Goal: Task Accomplishment & Management: Complete application form

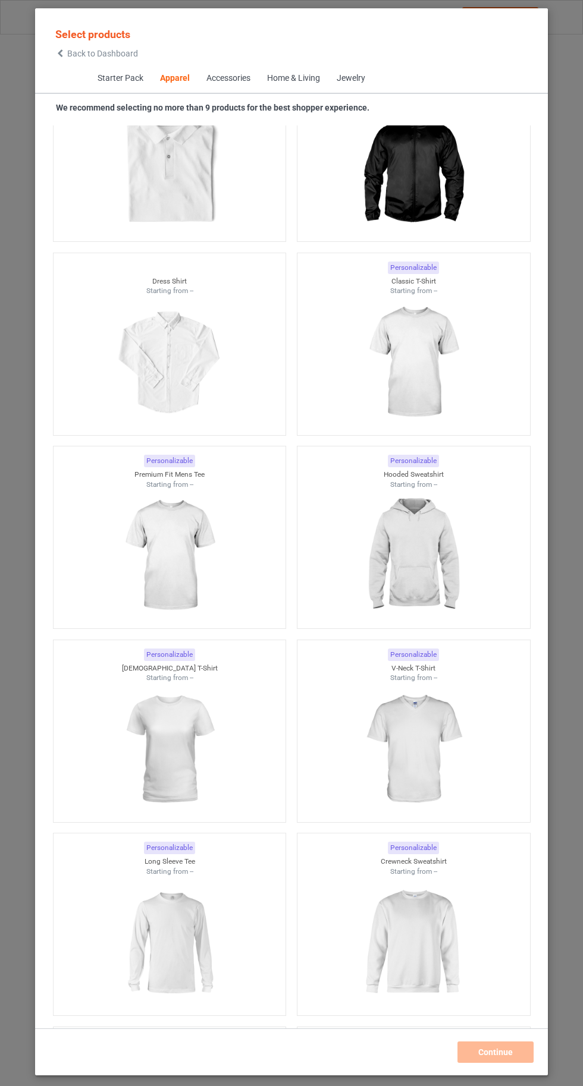
scroll to position [735, 0]
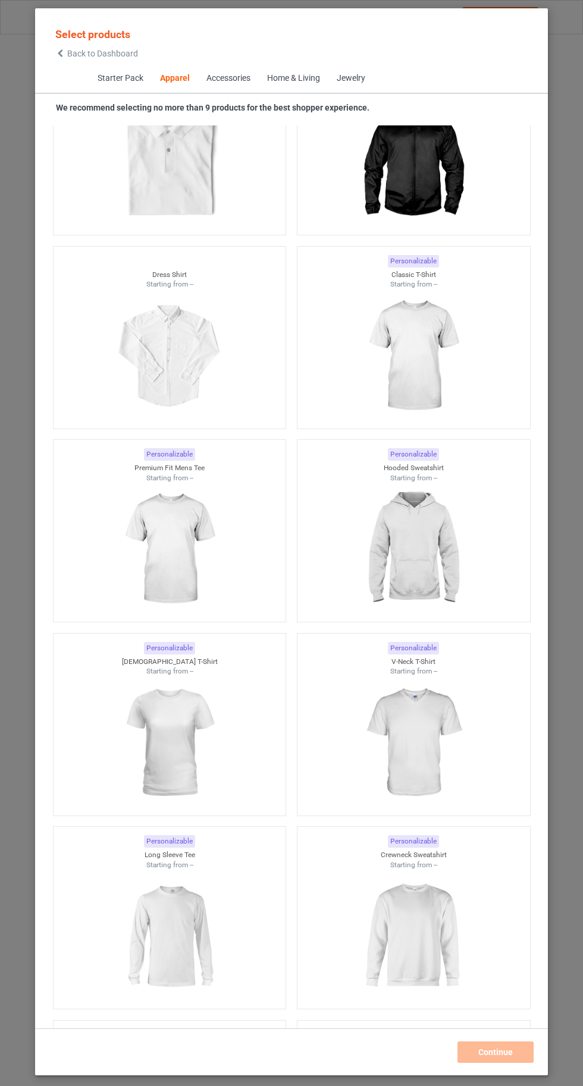
click at [410, 362] on img at bounding box center [413, 356] width 106 height 133
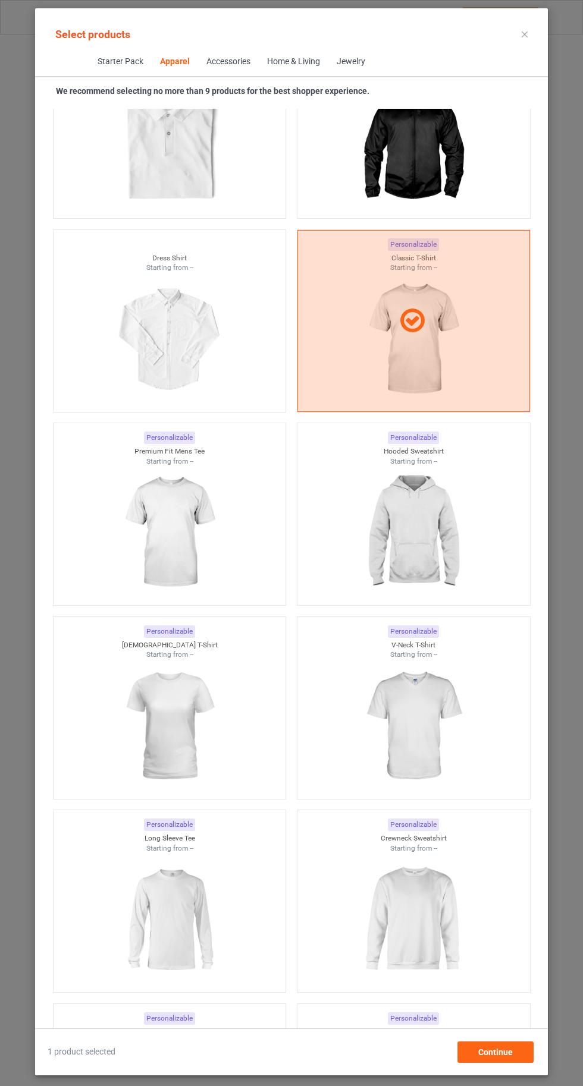
click at [215, 532] on img at bounding box center [169, 532] width 106 height 133
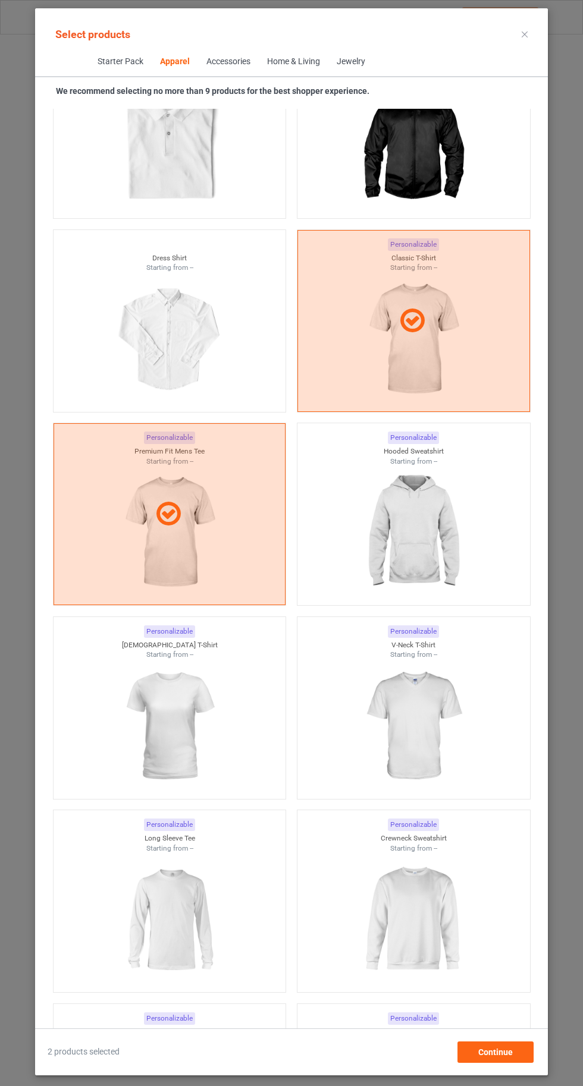
click at [448, 545] on img at bounding box center [413, 532] width 106 height 133
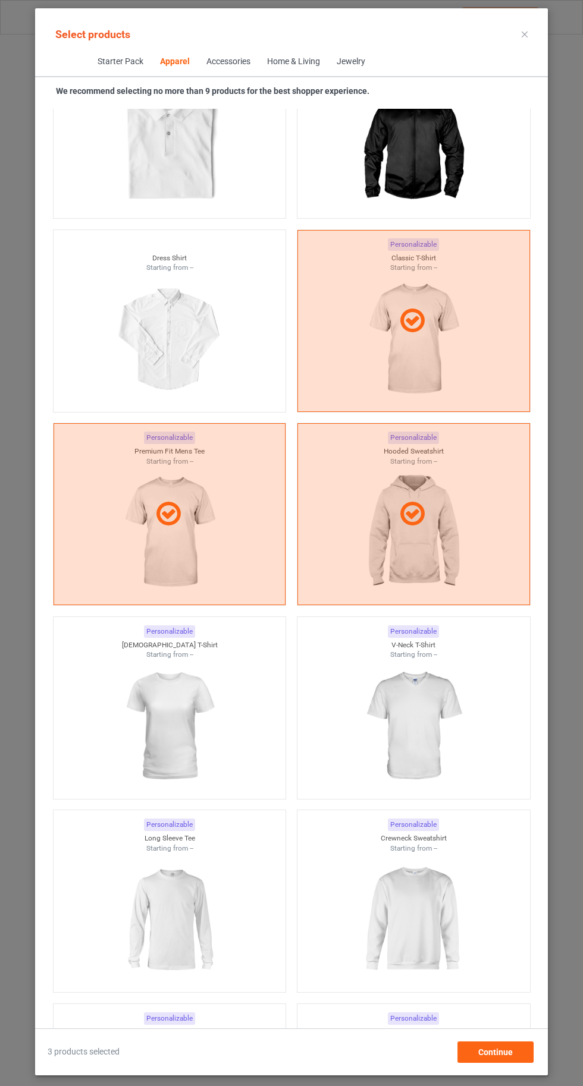
click at [206, 731] on img at bounding box center [169, 726] width 106 height 133
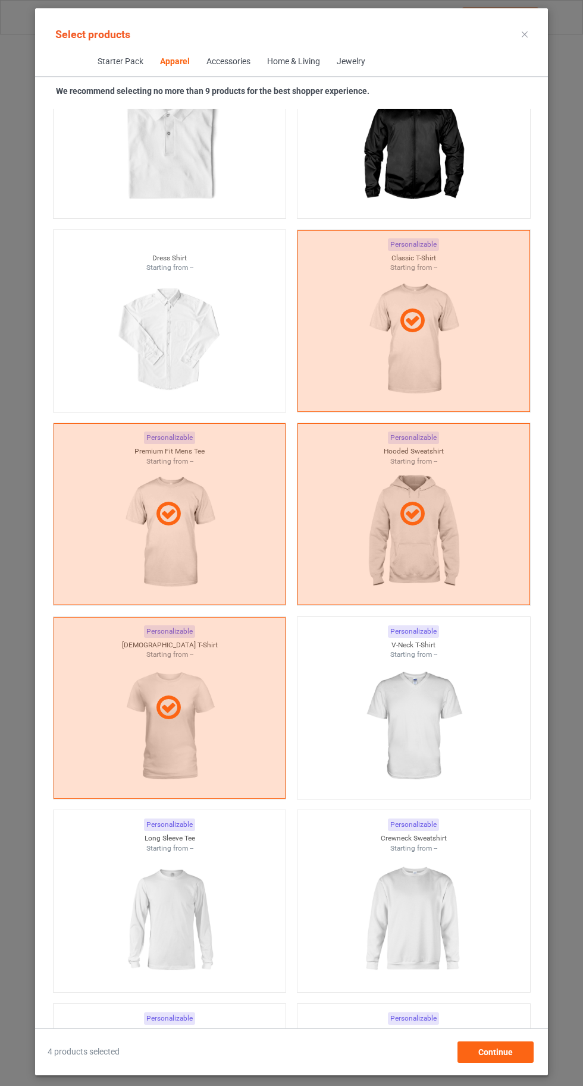
click at [431, 736] on img at bounding box center [413, 726] width 106 height 133
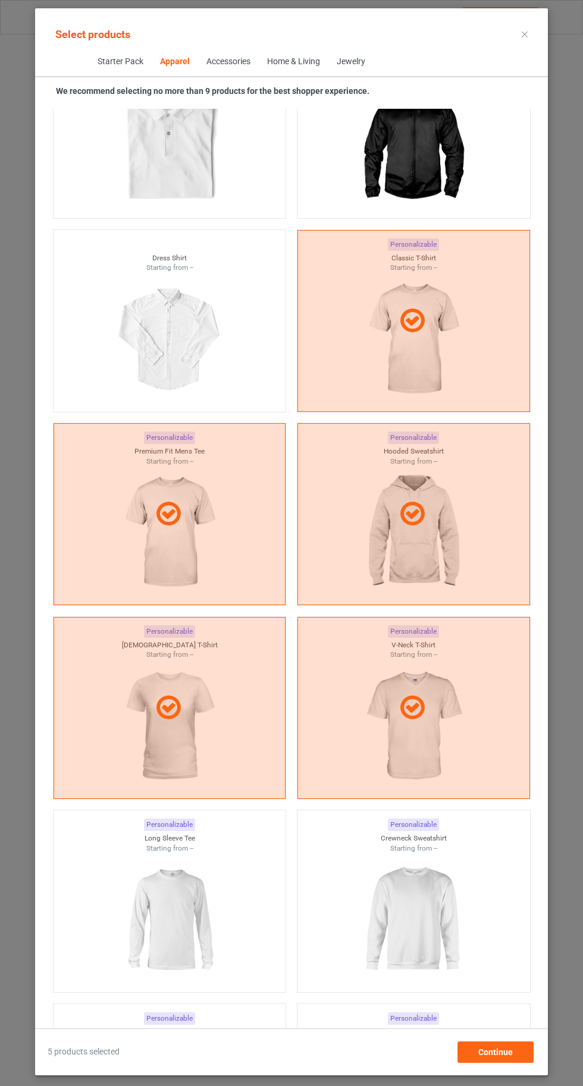
click at [222, 912] on img at bounding box center [169, 919] width 106 height 133
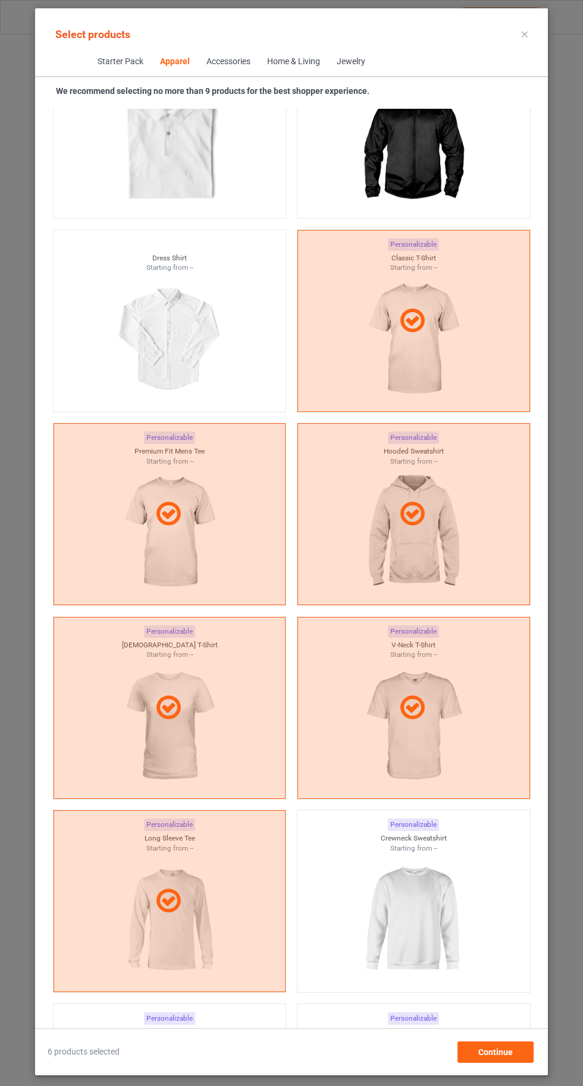
click at [408, 950] on img at bounding box center [413, 919] width 106 height 133
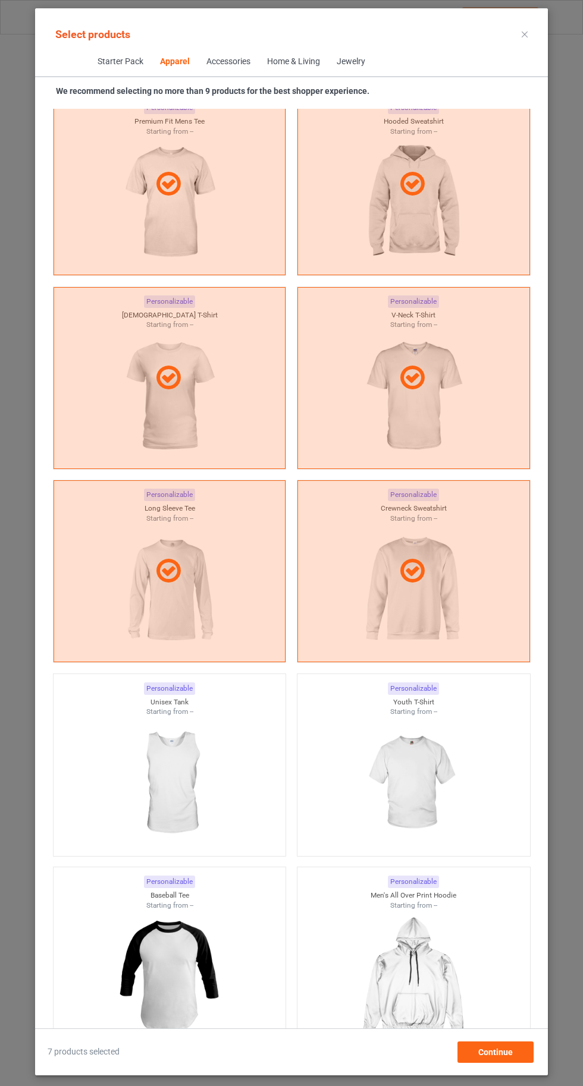
scroll to position [1147, 0]
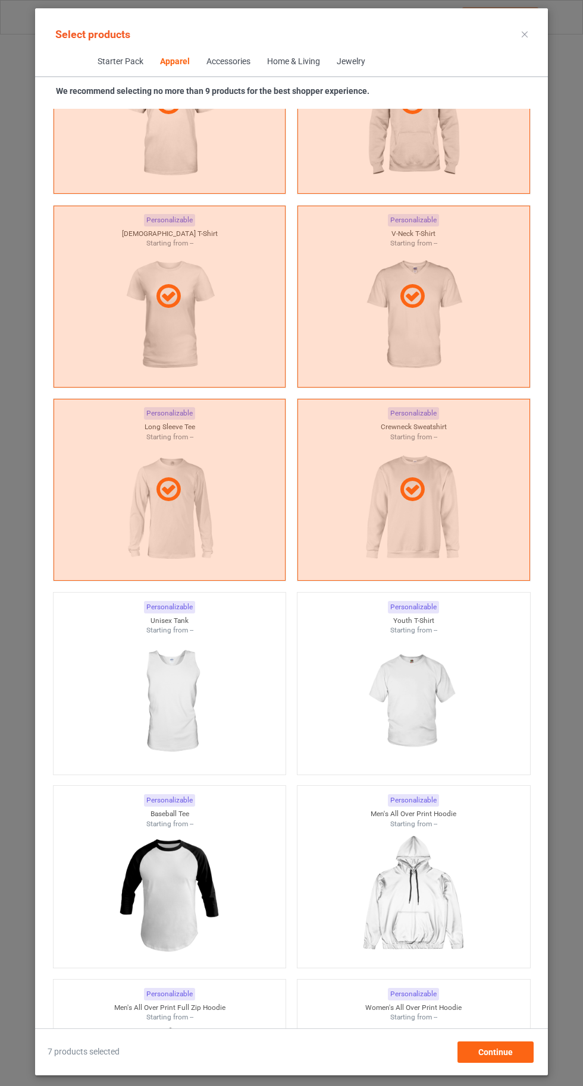
click at [210, 703] on img at bounding box center [169, 702] width 106 height 133
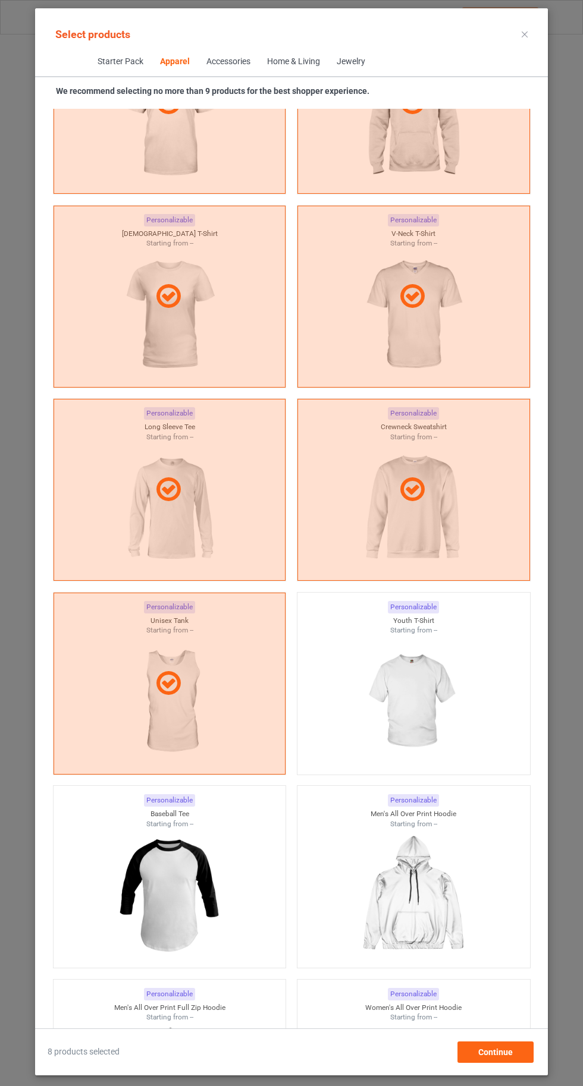
click at [438, 710] on img at bounding box center [413, 702] width 106 height 133
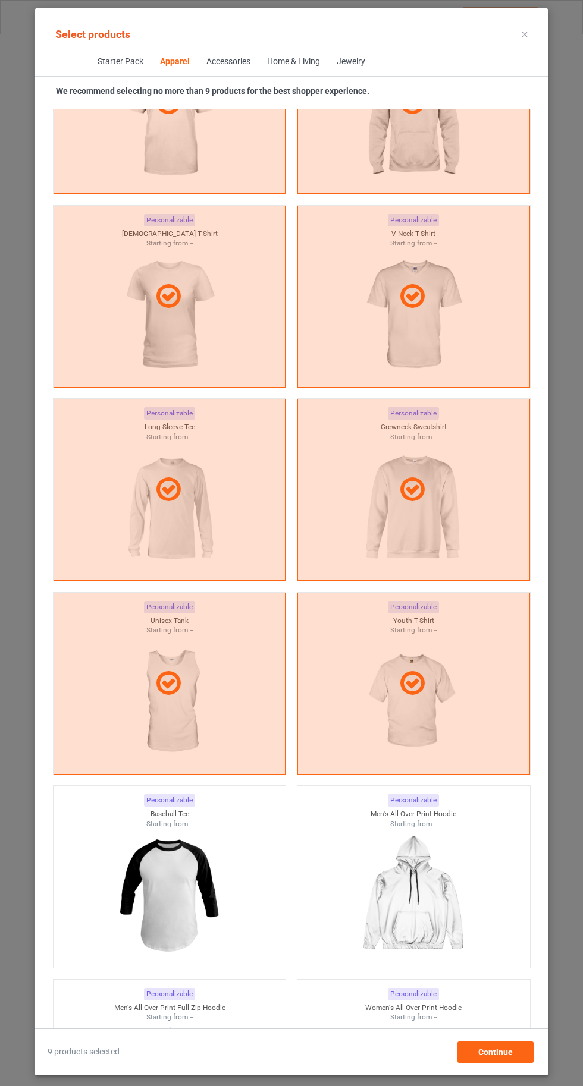
click at [199, 896] on img at bounding box center [169, 895] width 106 height 133
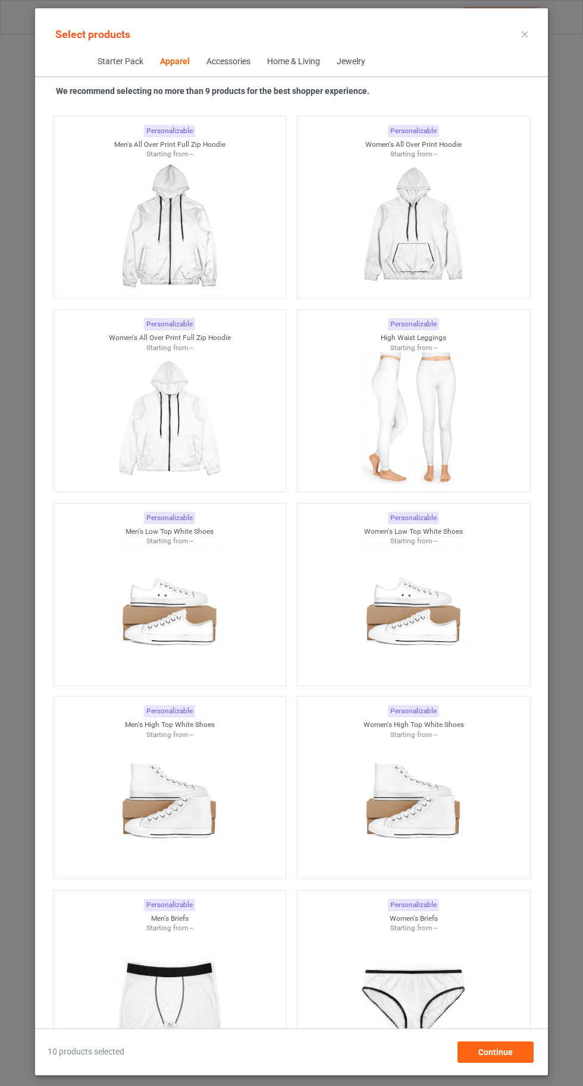
scroll to position [2013, 0]
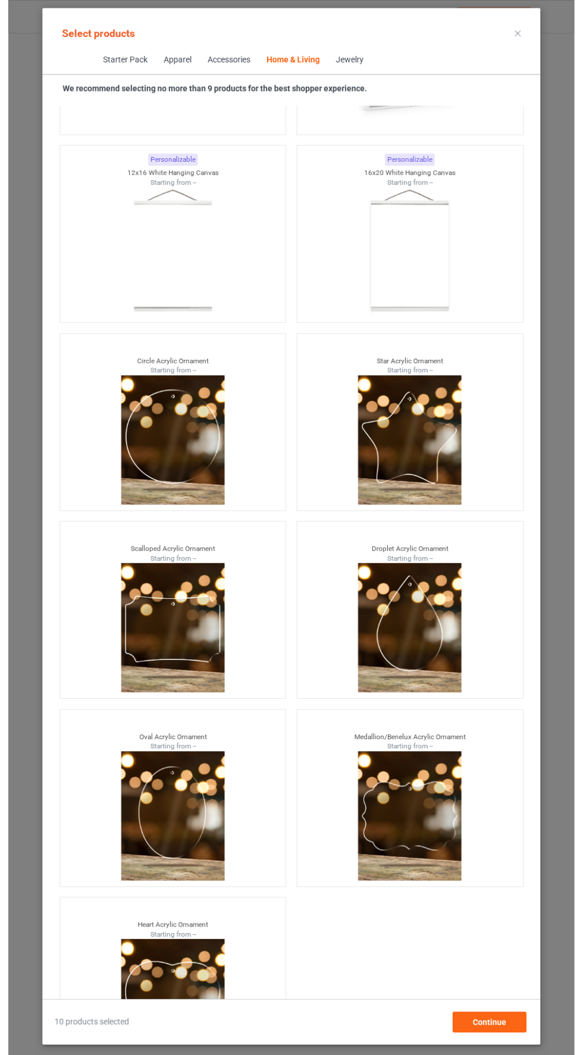
scroll to position [80, 0]
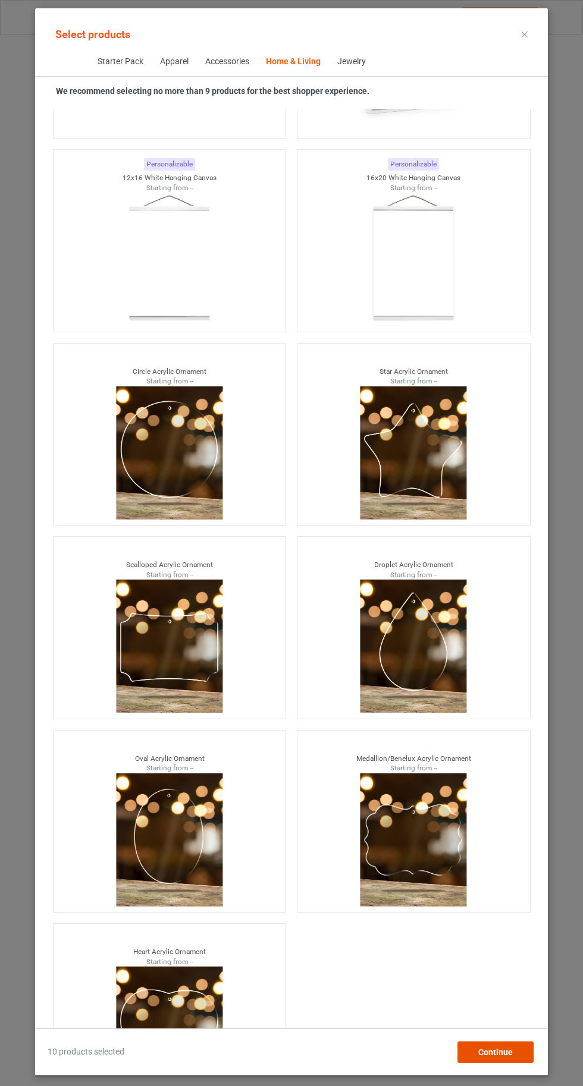
click at [502, 1057] on span "Continue" at bounding box center [495, 1053] width 34 height 10
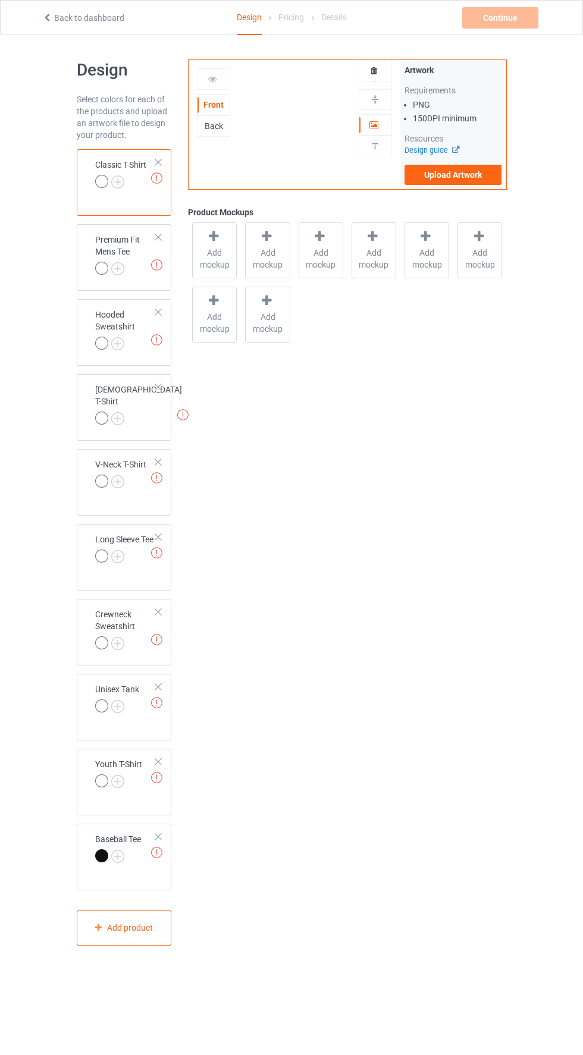
click at [0, 0] on img at bounding box center [0, 0] width 0 height 0
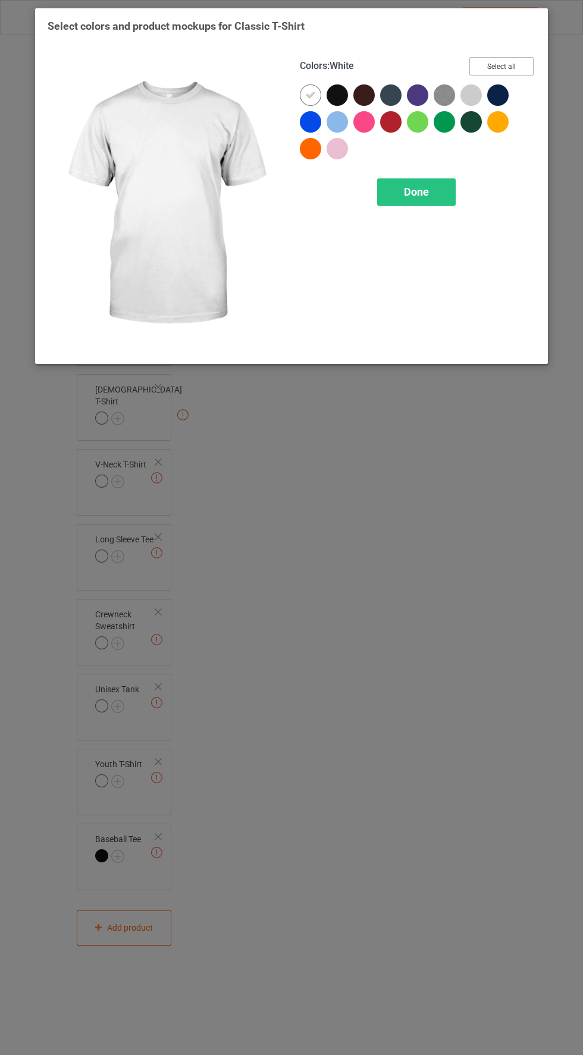
click at [495, 67] on button "Select all" at bounding box center [501, 66] width 64 height 18
click at [334, 95] on icon at bounding box center [337, 95] width 11 height 11
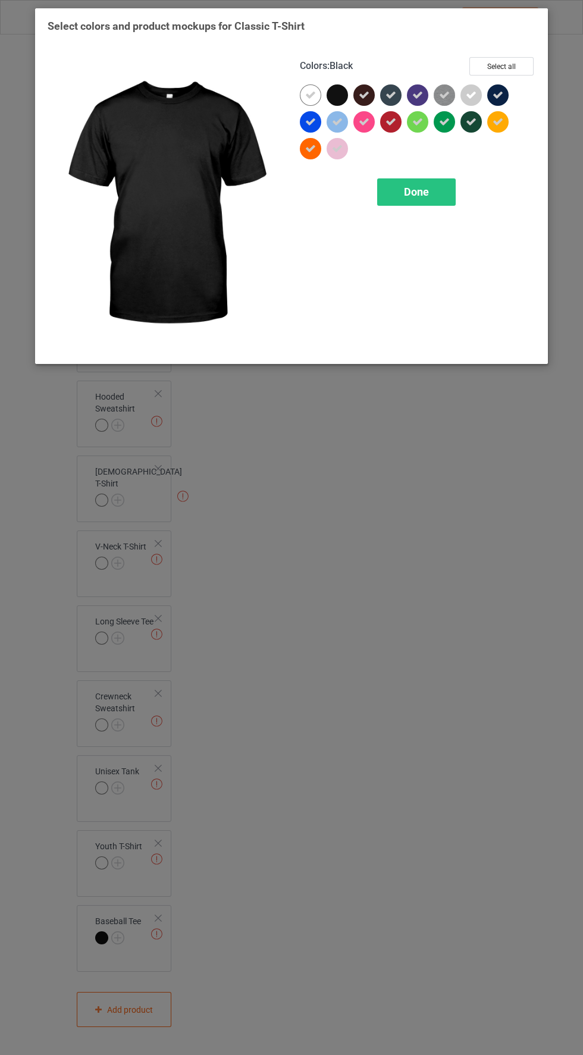
click at [331, 92] on div at bounding box center [336, 94] width 21 height 21
click at [395, 190] on div "Done" at bounding box center [416, 191] width 78 height 27
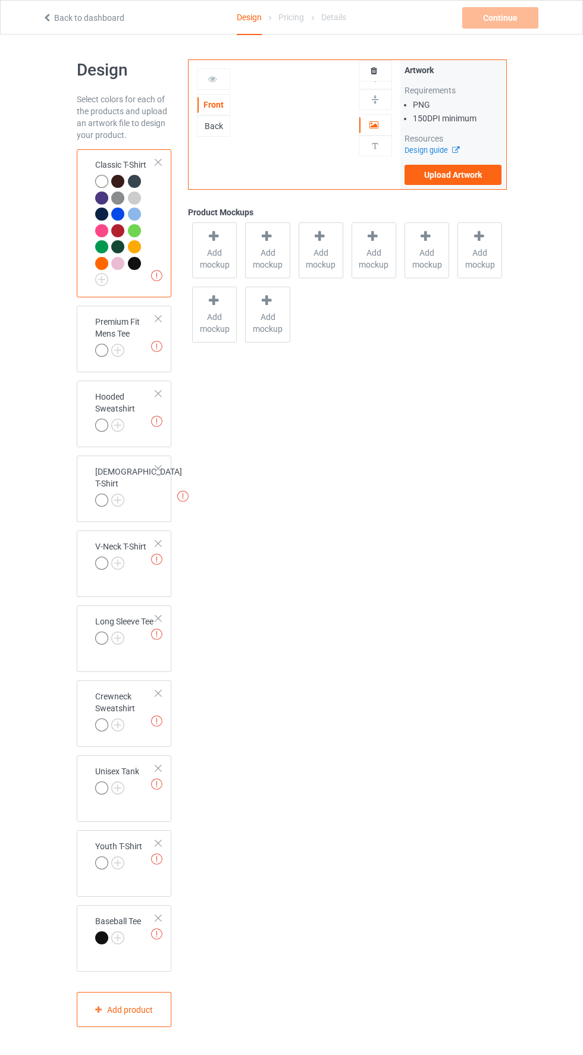
click at [0, 0] on img at bounding box center [0, 0] width 0 height 0
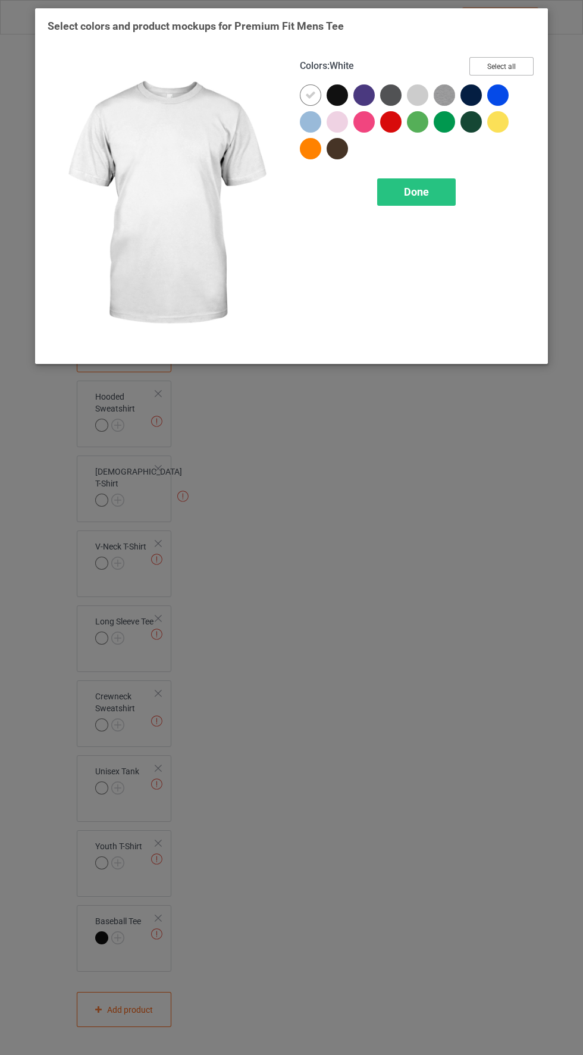
click at [509, 73] on button "Select all" at bounding box center [501, 66] width 64 height 18
click at [400, 188] on div "Done" at bounding box center [416, 191] width 78 height 27
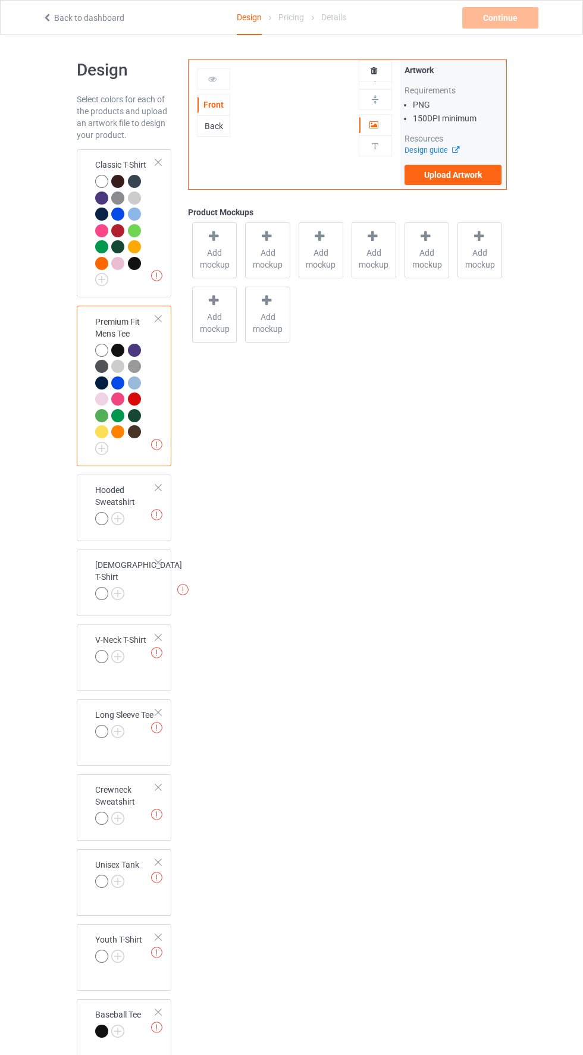
scroll to position [7, 0]
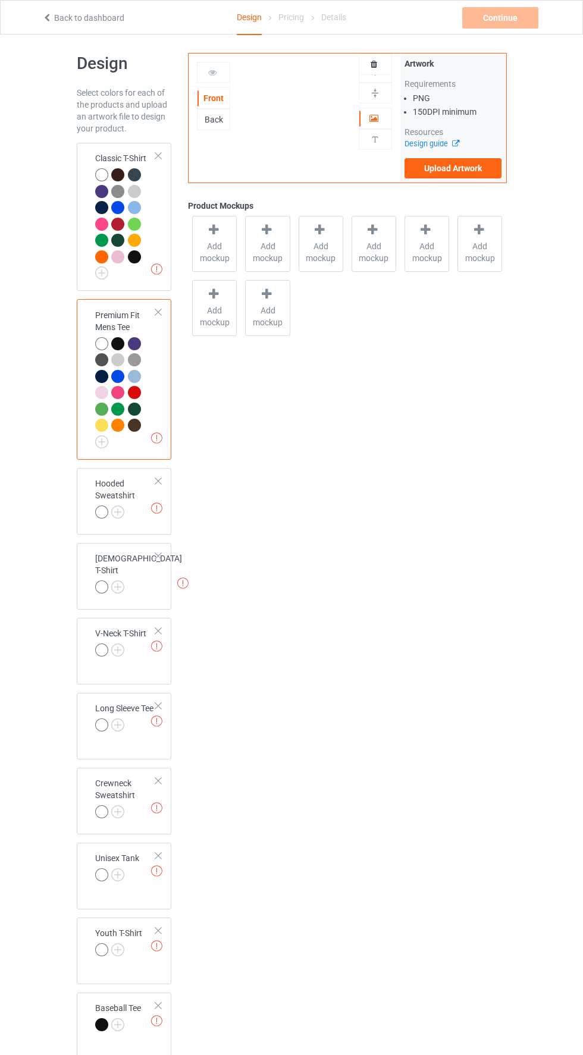
click at [0, 0] on img at bounding box center [0, 0] width 0 height 0
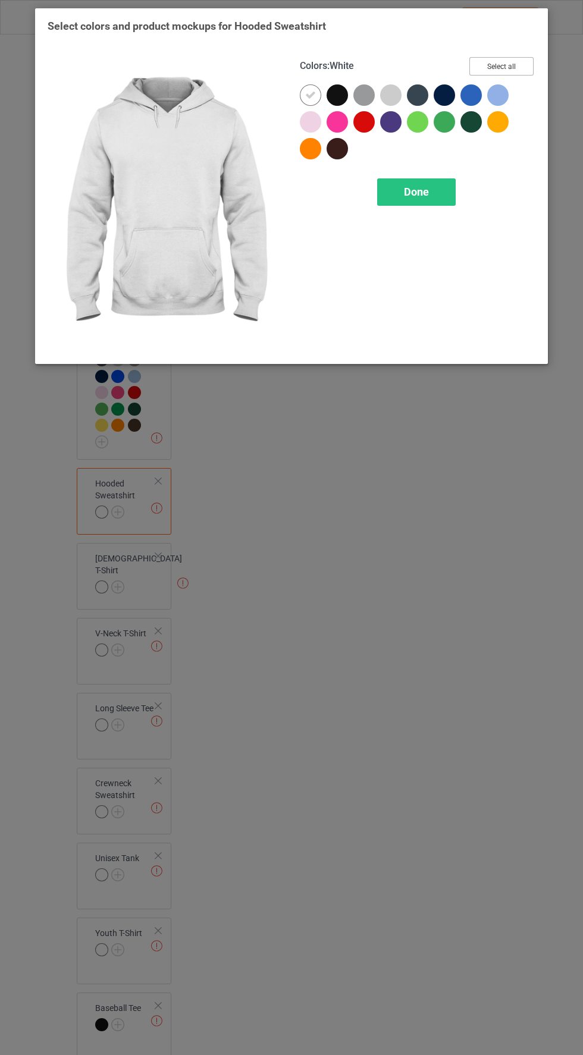
click at [507, 67] on button "Select all" at bounding box center [501, 66] width 64 height 18
click at [401, 196] on div "Done" at bounding box center [416, 191] width 78 height 27
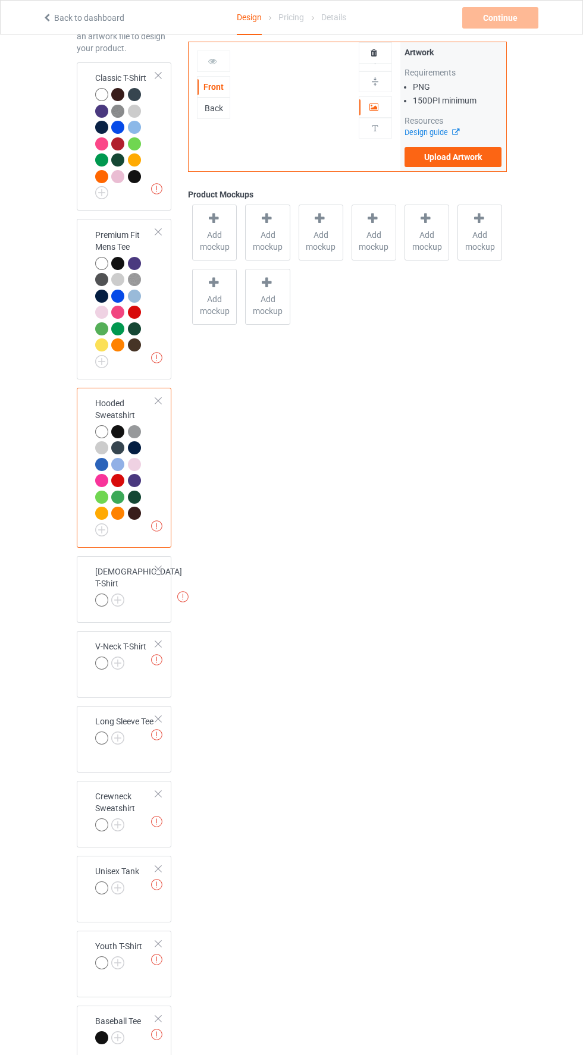
scroll to position [100, 0]
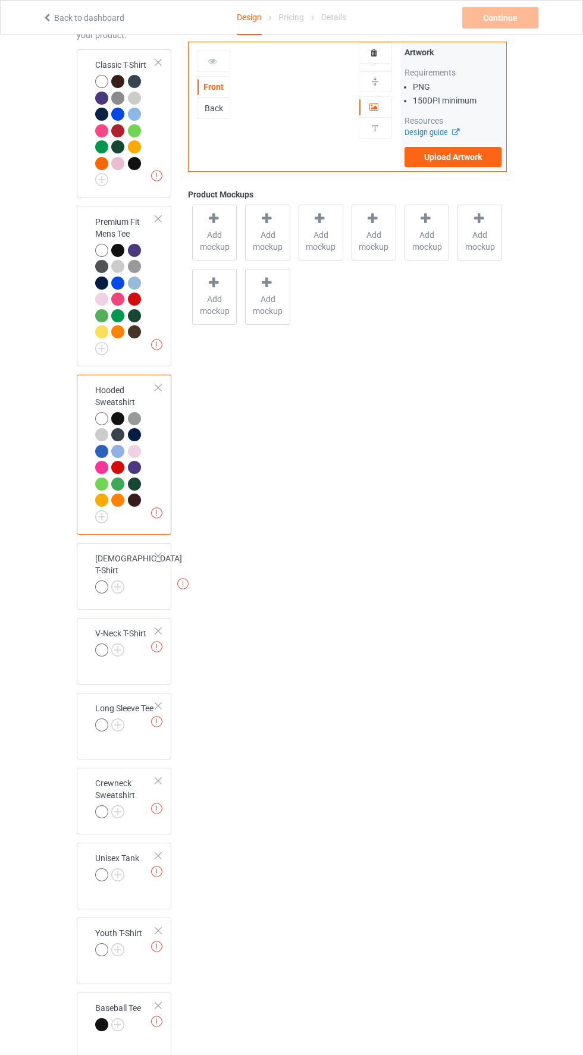
click at [0, 0] on img at bounding box center [0, 0] width 0 height 0
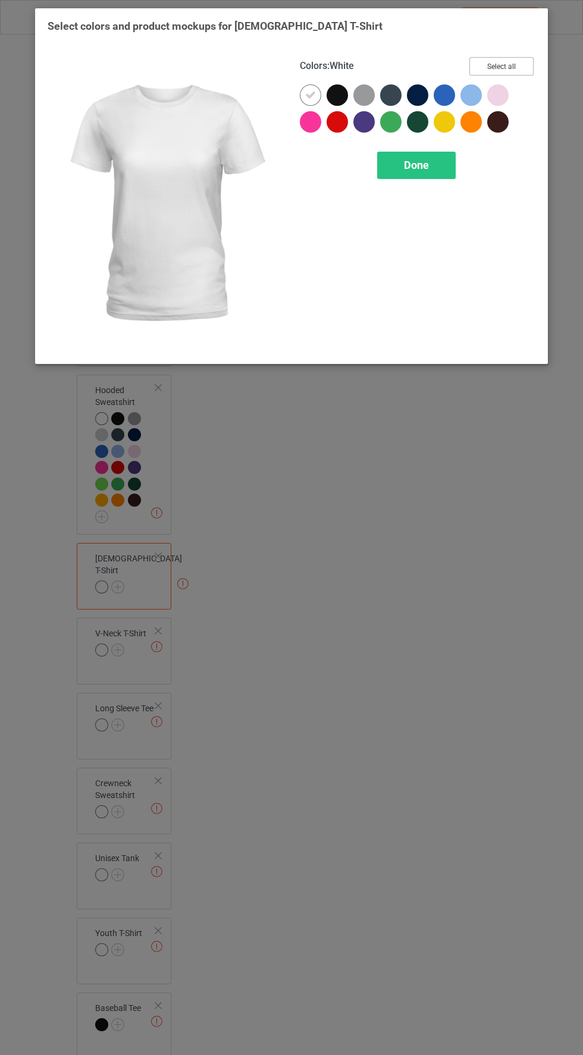
click at [492, 62] on button "Select all" at bounding box center [501, 66] width 64 height 18
click at [405, 164] on span "Done" at bounding box center [416, 165] width 25 height 12
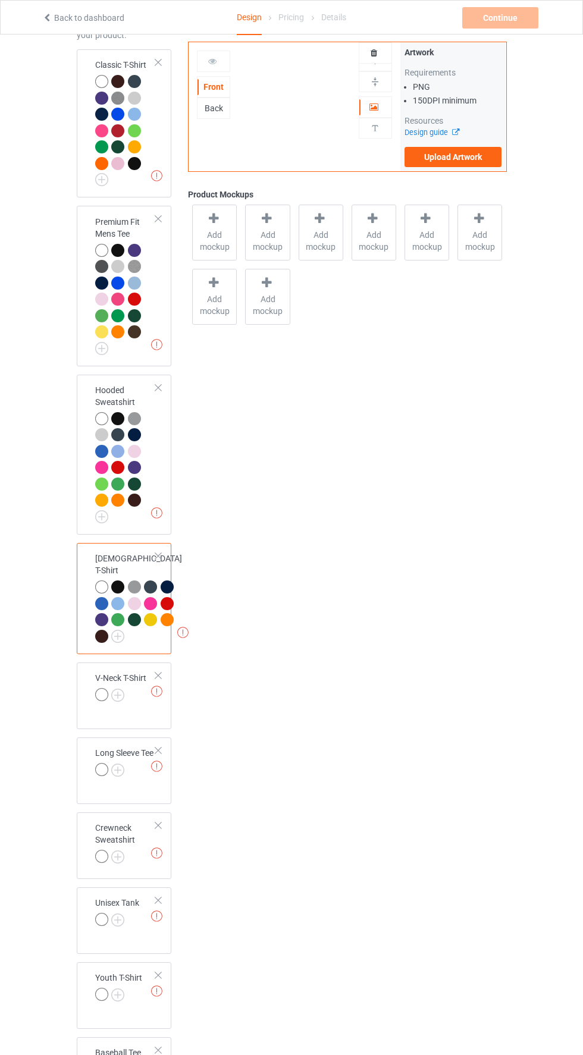
scroll to position [165, 0]
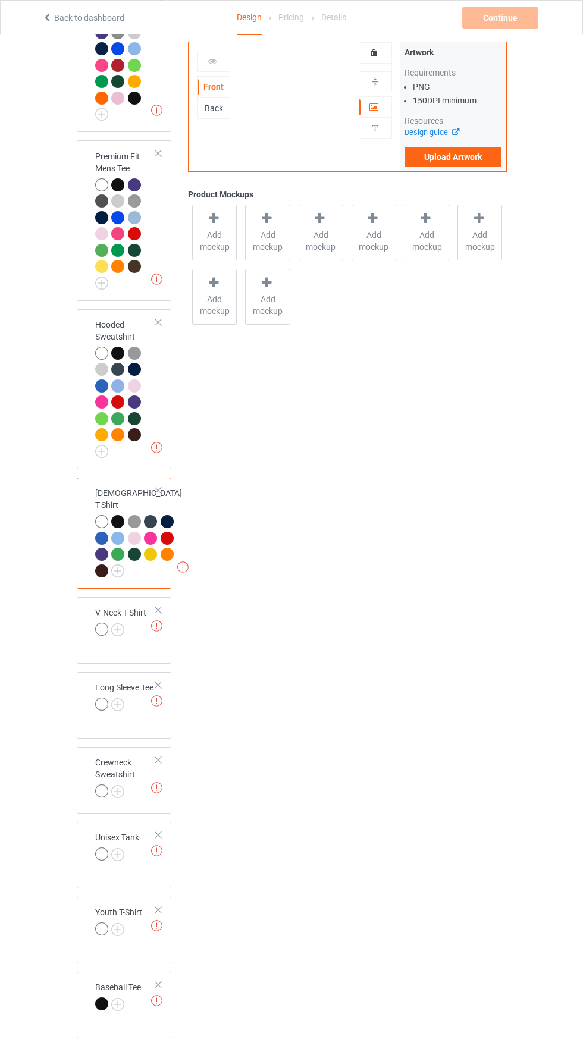
click at [0, 0] on img at bounding box center [0, 0] width 0 height 0
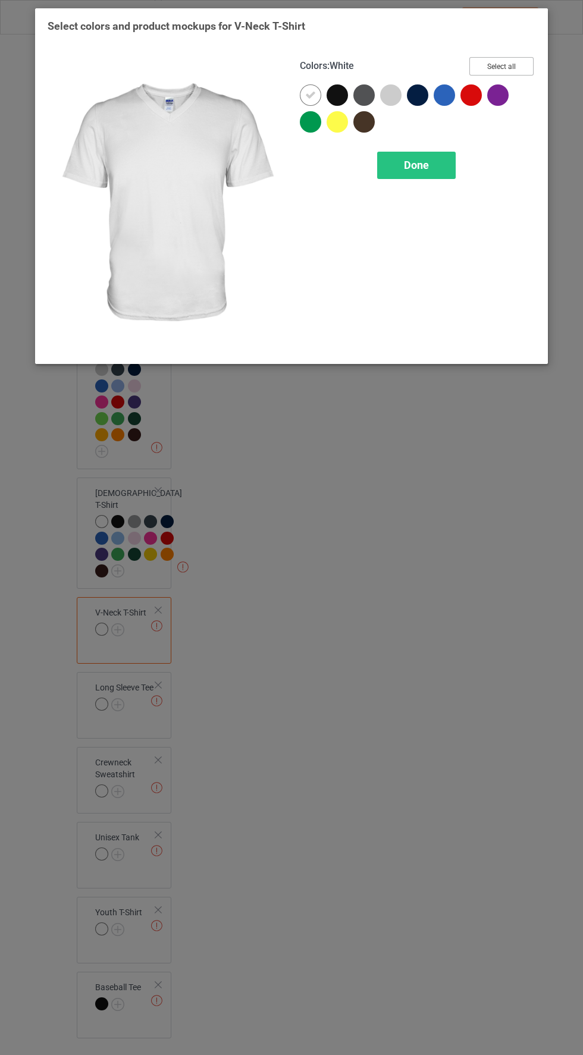
click at [510, 61] on button "Select all" at bounding box center [501, 66] width 64 height 18
click at [391, 155] on div "Done" at bounding box center [416, 165] width 78 height 27
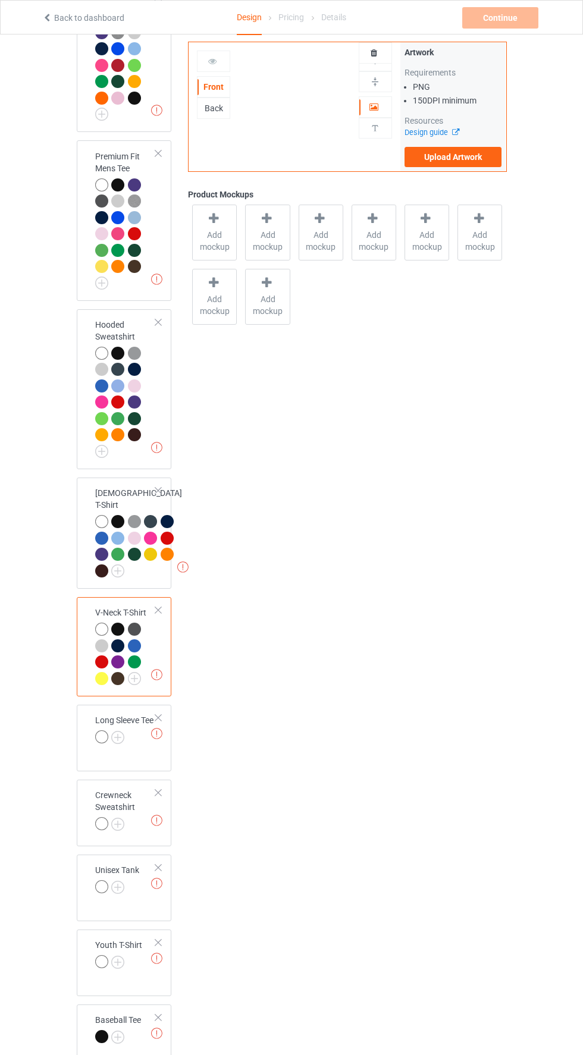
scroll to position [199, 0]
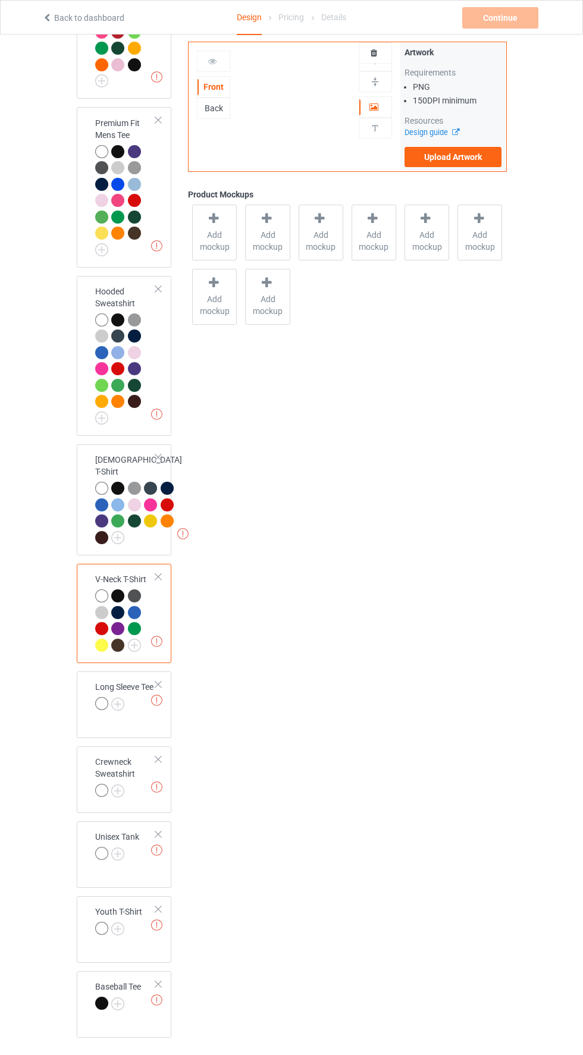
click at [0, 0] on img at bounding box center [0, 0] width 0 height 0
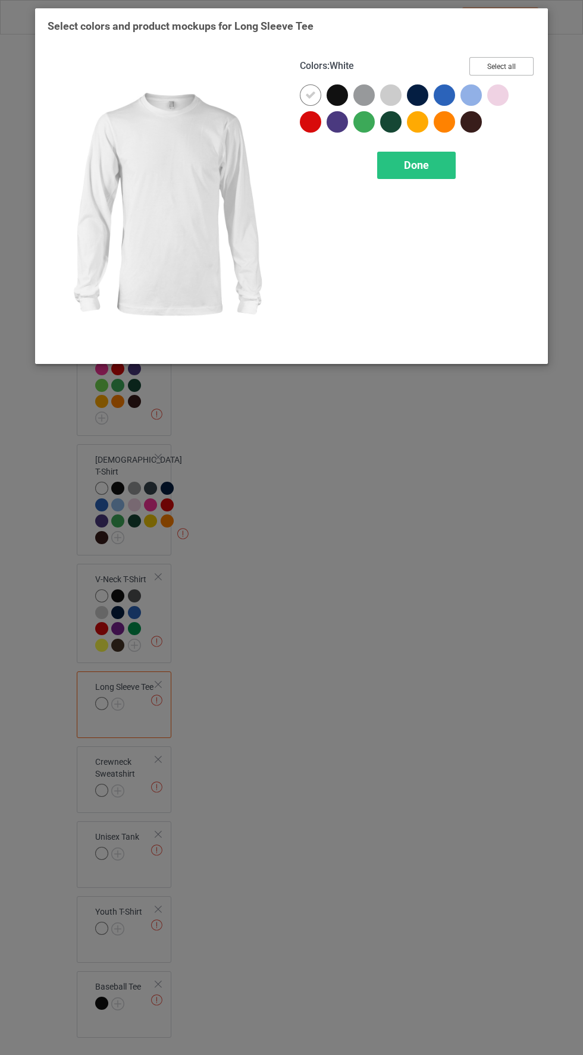
click at [498, 66] on button "Select all" at bounding box center [501, 66] width 64 height 18
click at [405, 160] on span "Done" at bounding box center [416, 165] width 25 height 12
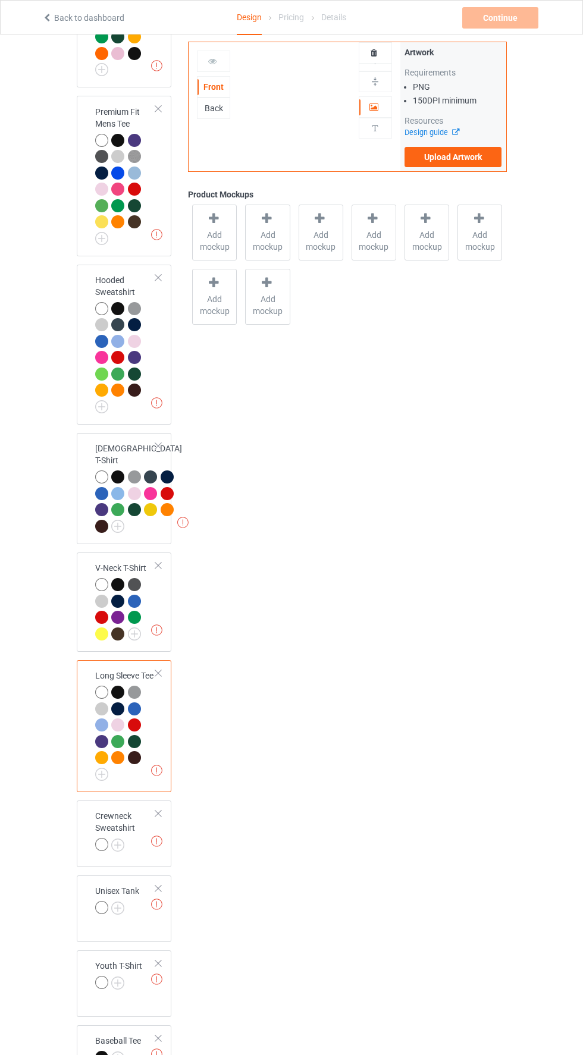
scroll to position [263, 0]
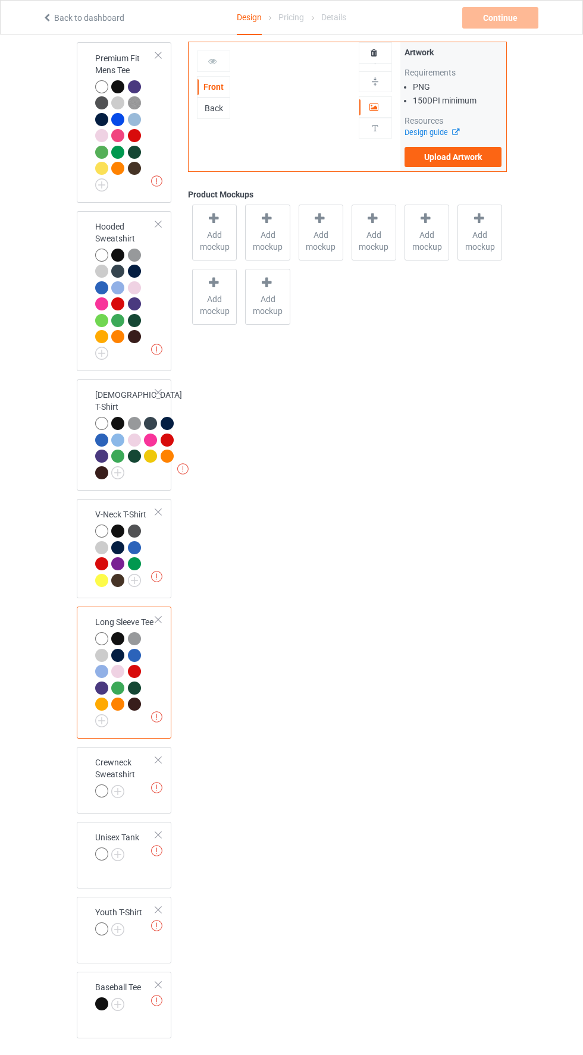
click at [0, 0] on img at bounding box center [0, 0] width 0 height 0
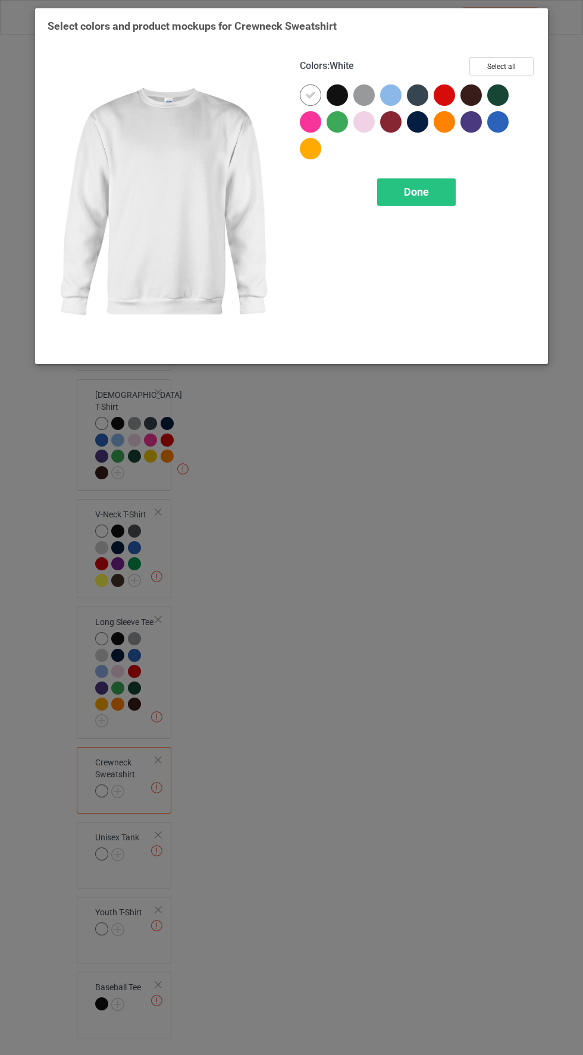
click at [502, 41] on div "Select colors and product mockups for Crewneck Sweatshirt Colors : White Select…" at bounding box center [292, 189] width 488 height 341
click at [501, 66] on button "Select all" at bounding box center [501, 66] width 64 height 18
click at [401, 188] on div "Done" at bounding box center [416, 191] width 78 height 27
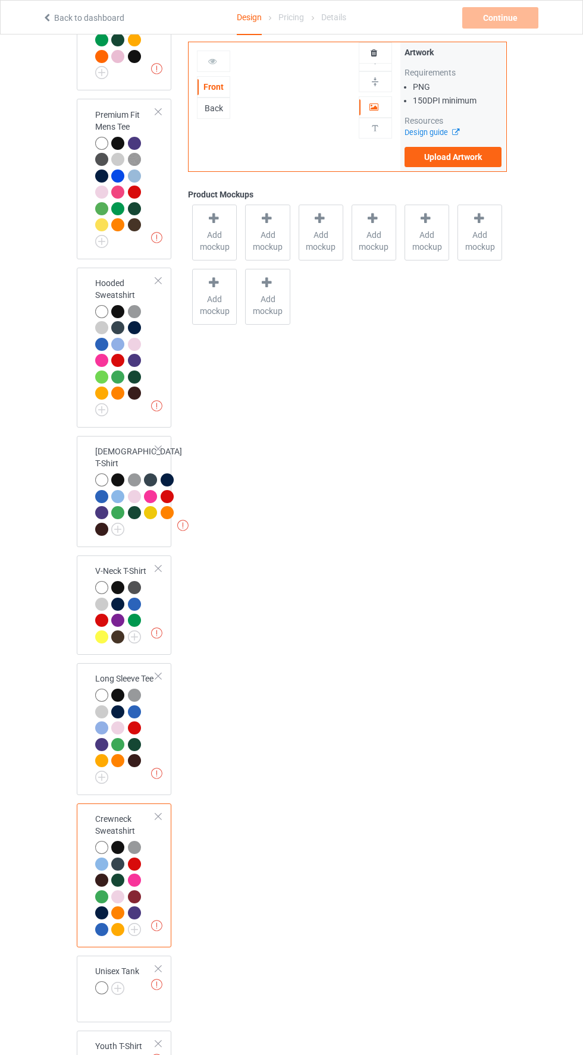
scroll to position [341, 0]
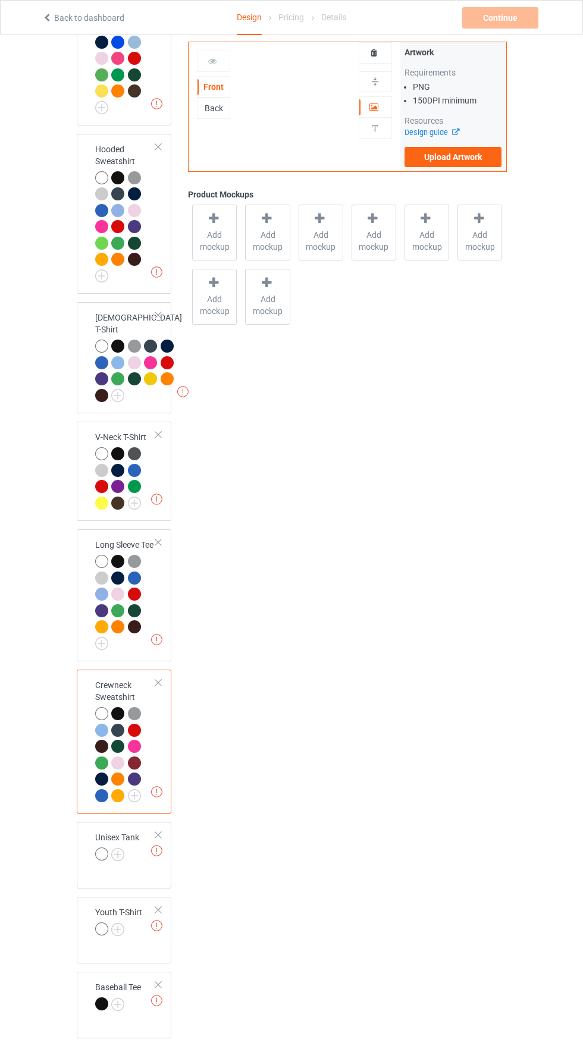
click at [0, 0] on img at bounding box center [0, 0] width 0 height 0
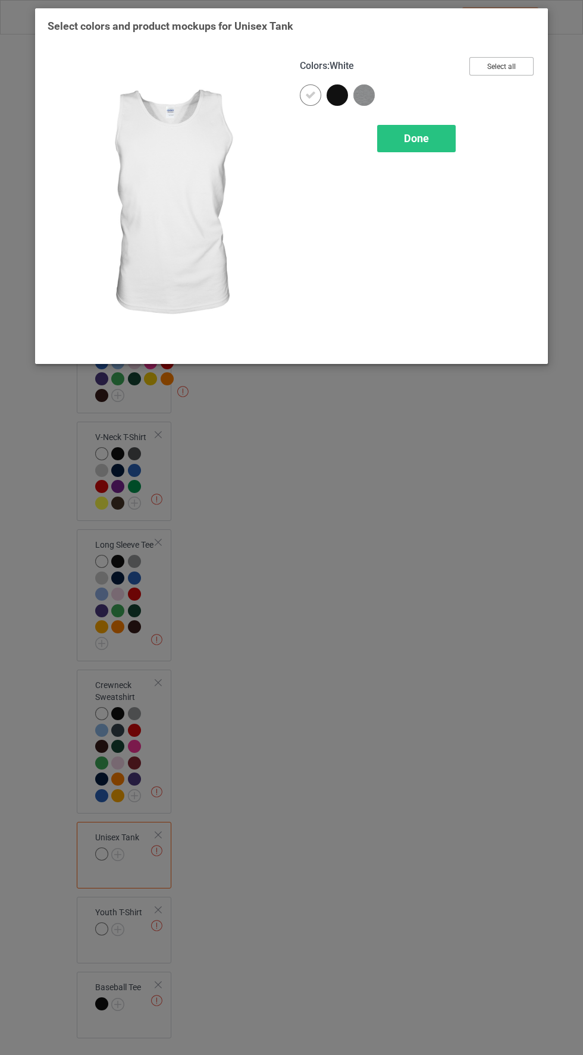
click at [518, 68] on button "Select all" at bounding box center [501, 66] width 64 height 18
click at [407, 146] on div "Done" at bounding box center [416, 138] width 78 height 27
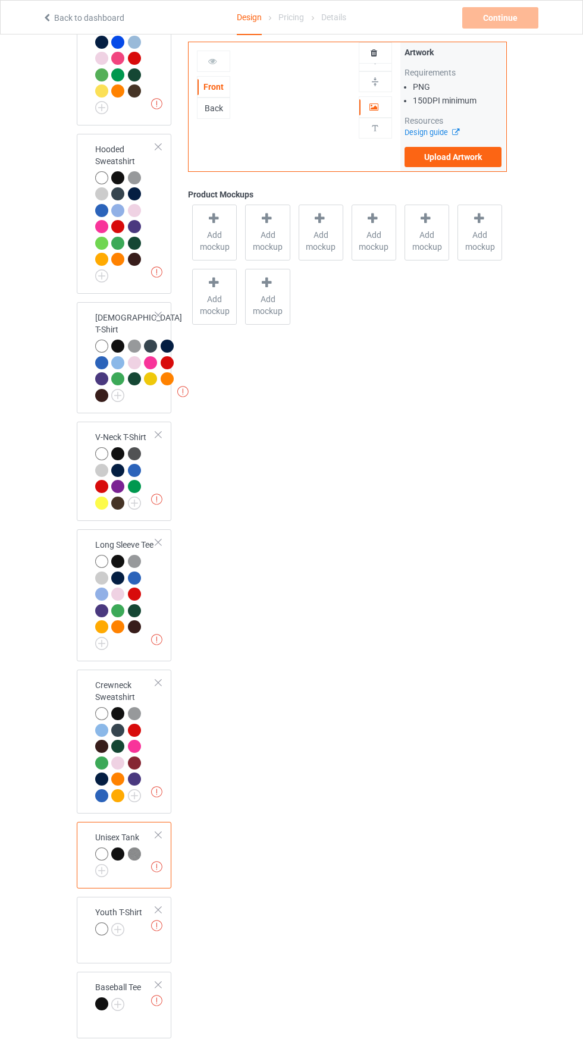
click at [0, 0] on img at bounding box center [0, 0] width 0 height 0
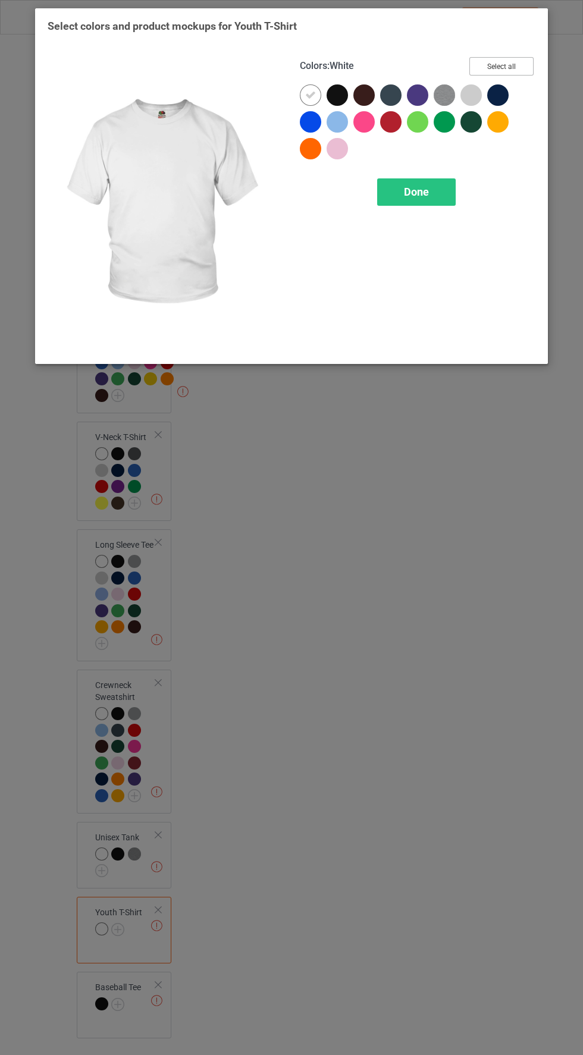
click at [501, 61] on button "Select all" at bounding box center [501, 66] width 64 height 18
click at [392, 193] on div "Done" at bounding box center [416, 191] width 78 height 27
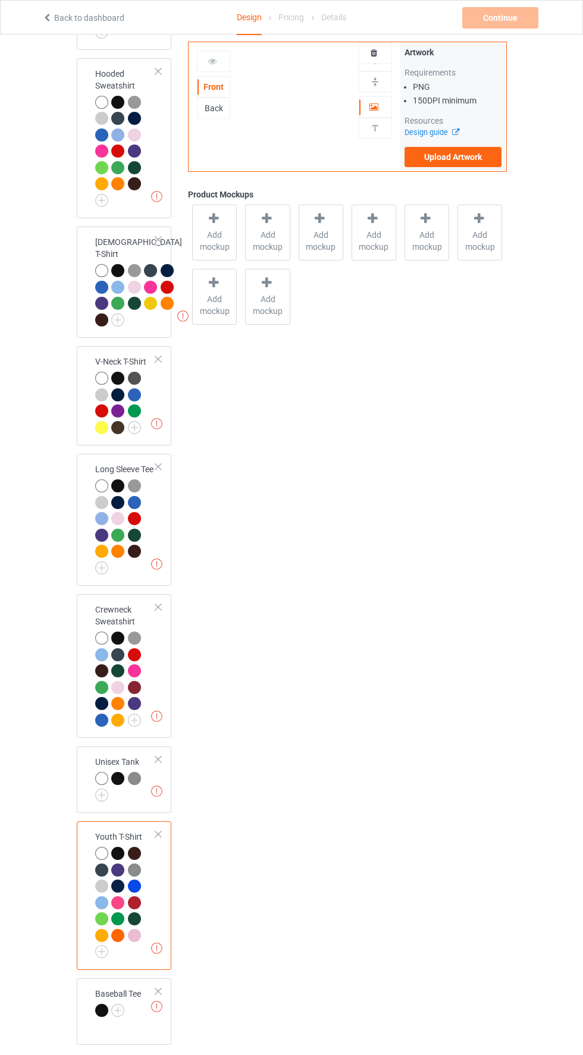
scroll to position [422, 0]
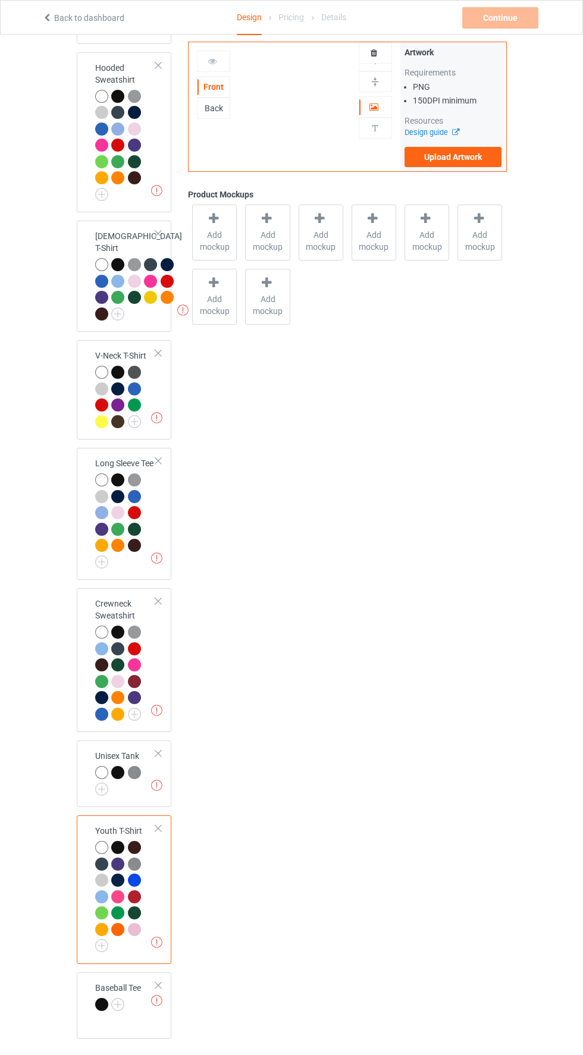
click at [0, 0] on img at bounding box center [0, 0] width 0 height 0
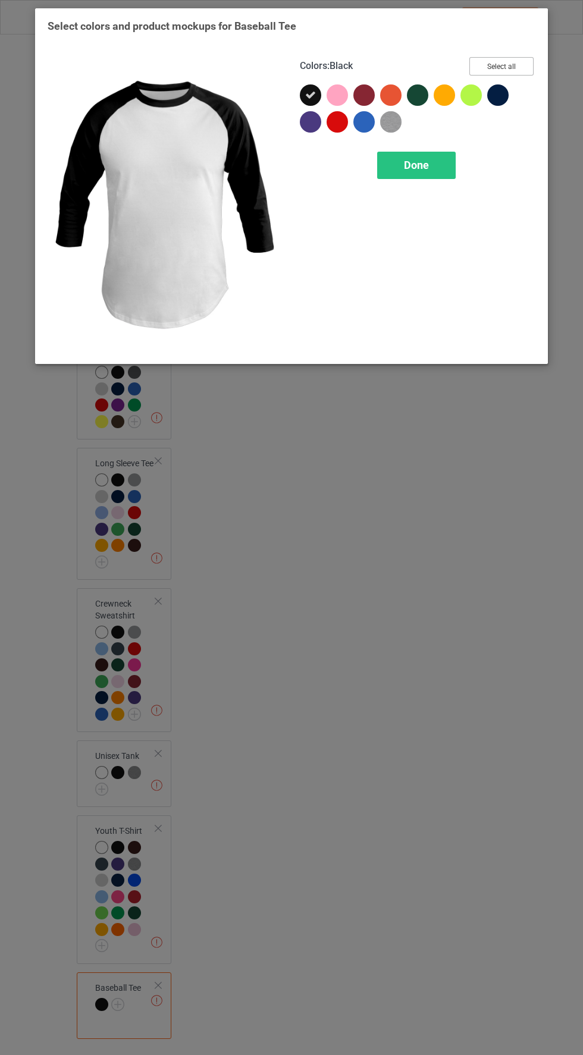
click at [501, 66] on button "Select all" at bounding box center [501, 66] width 64 height 18
click at [404, 169] on span "Done" at bounding box center [416, 165] width 25 height 12
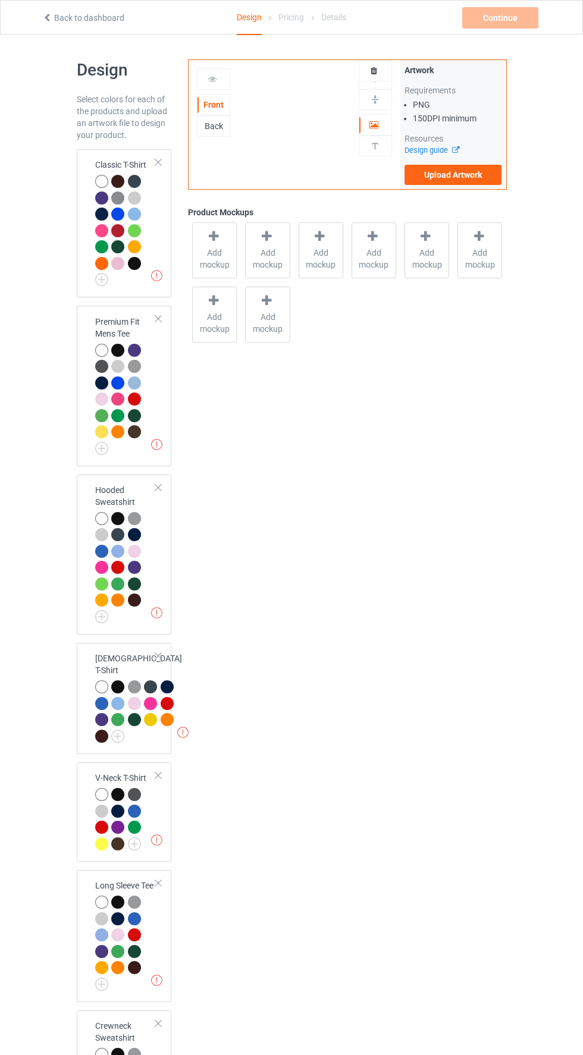
click at [100, 197] on div at bounding box center [101, 197] width 13 height 13
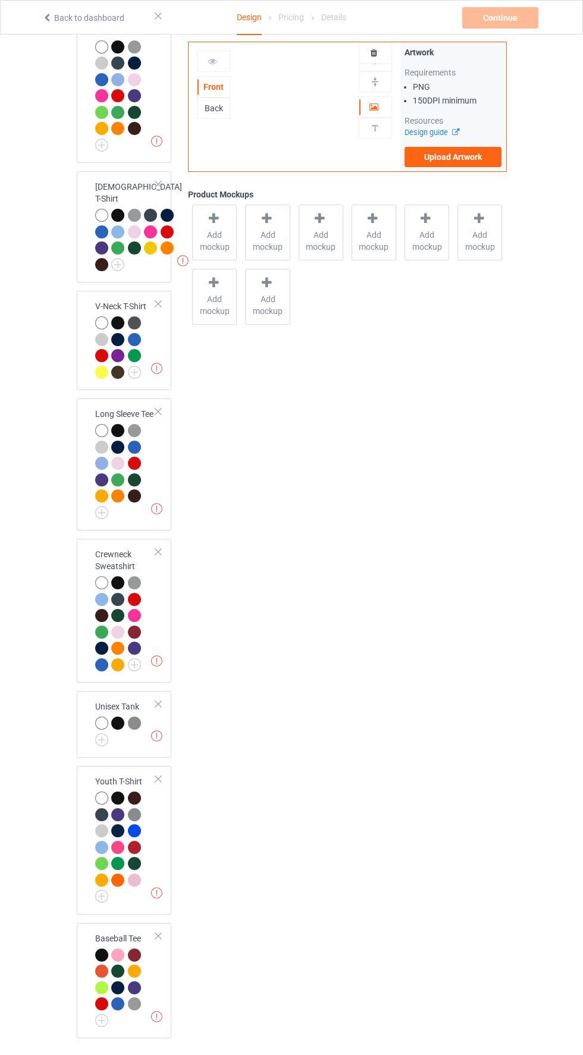
scroll to position [492, 0]
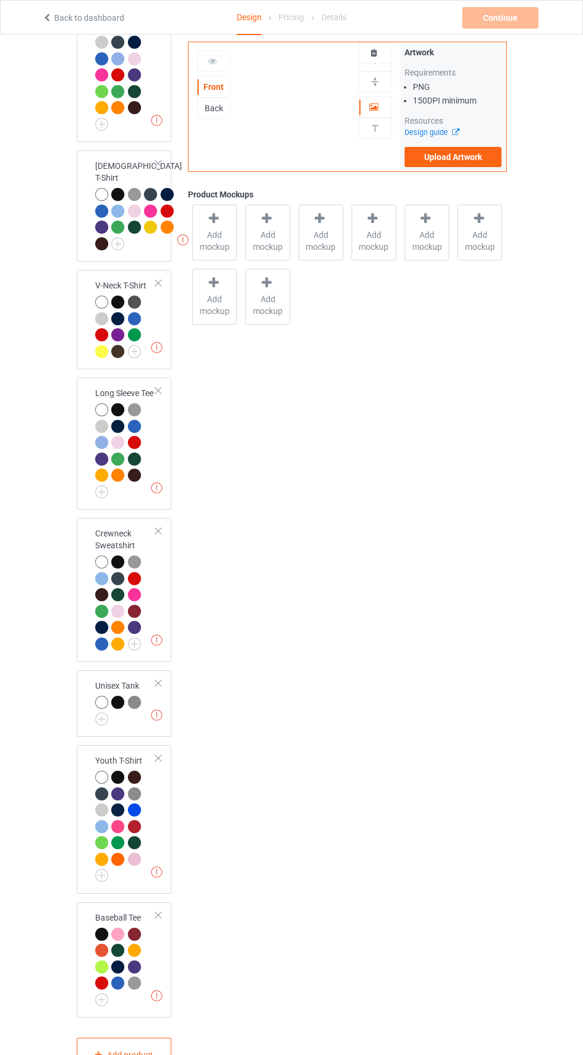
click at [0, 0] on img at bounding box center [0, 0] width 0 height 0
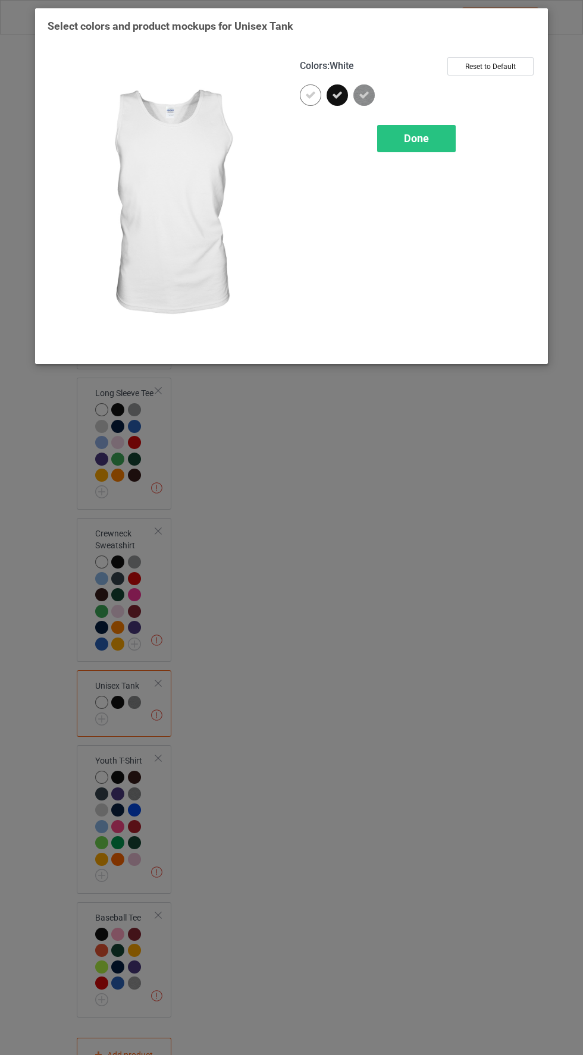
click at [410, 134] on span "Done" at bounding box center [416, 138] width 25 height 12
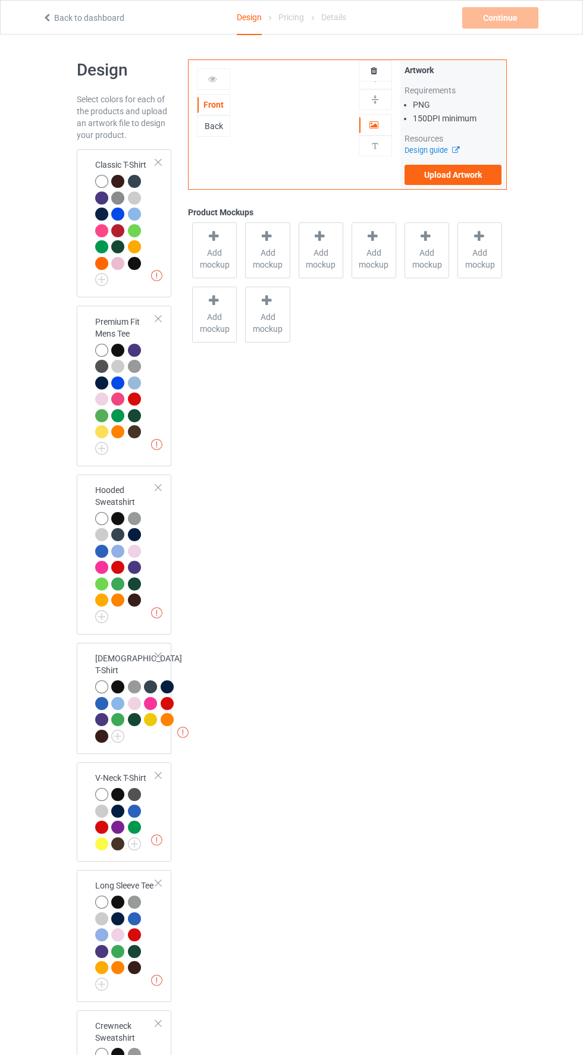
click at [100, 184] on div at bounding box center [101, 181] width 13 height 13
click at [449, 175] on label "Upload Artwork" at bounding box center [453, 175] width 98 height 20
click at [0, 0] on input "Upload Artwork" at bounding box center [0, 0] width 0 height 0
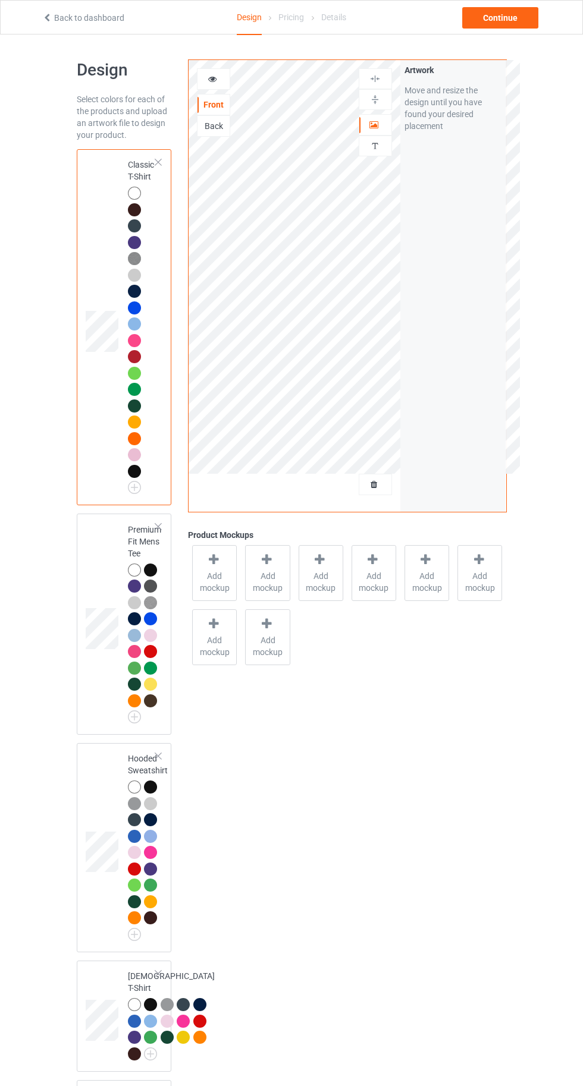
click at [373, 505] on div "Front Back Artwork Personalized text" at bounding box center [294, 286] width 212 height 452
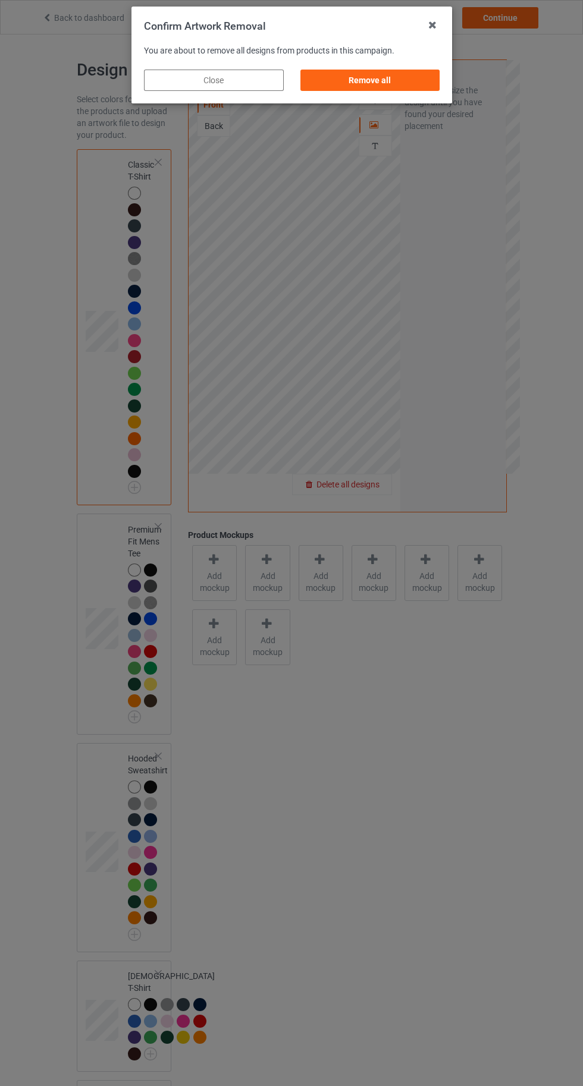
click at [379, 87] on div "Remove all" at bounding box center [370, 80] width 140 height 21
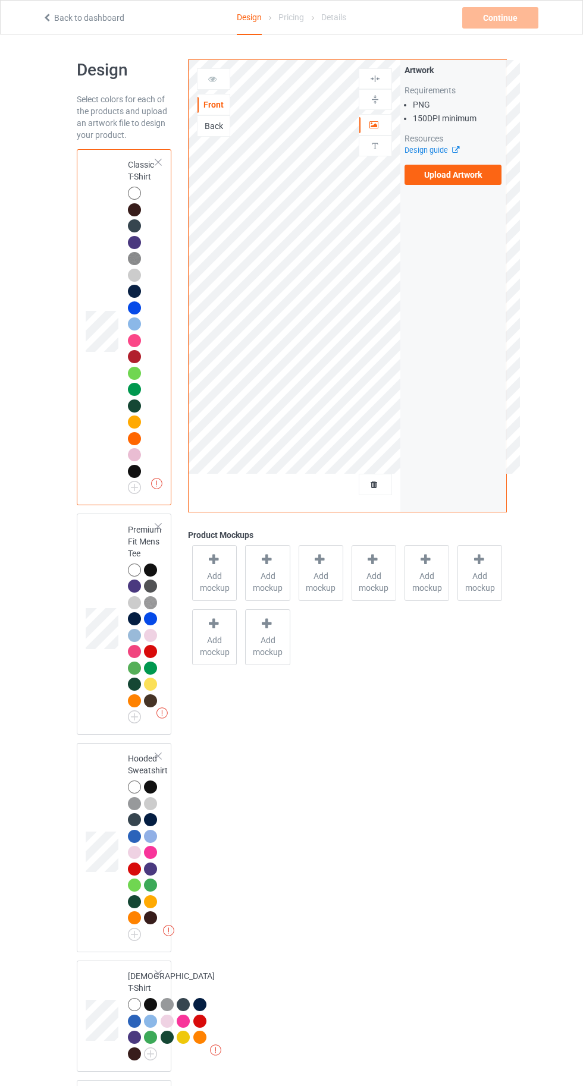
click at [429, 178] on label "Upload Artwork" at bounding box center [453, 175] width 98 height 20
click at [0, 0] on input "Upload Artwork" at bounding box center [0, 0] width 0 height 0
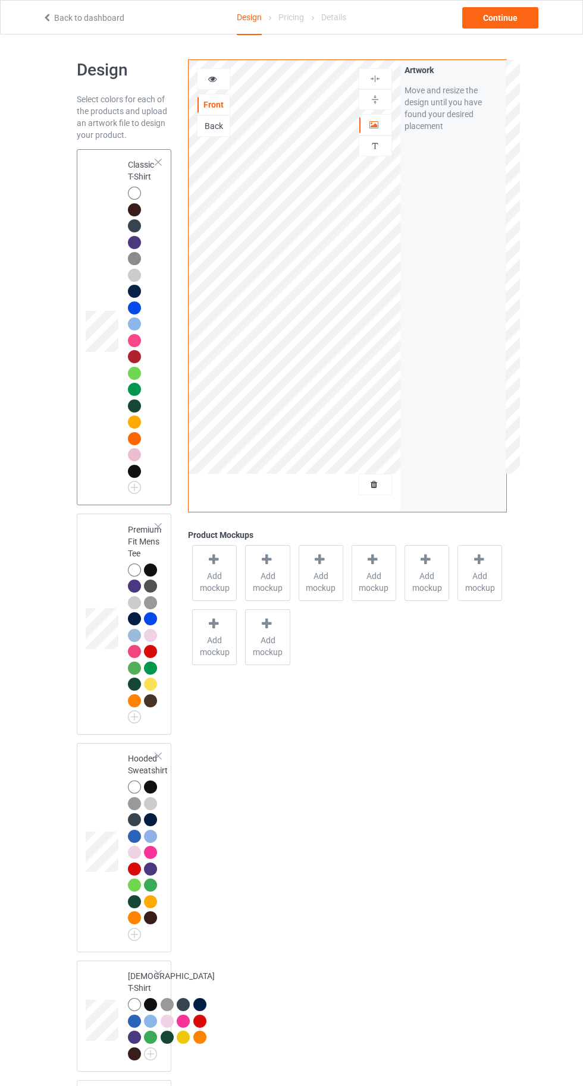
click at [212, 77] on icon at bounding box center [213, 77] width 10 height 8
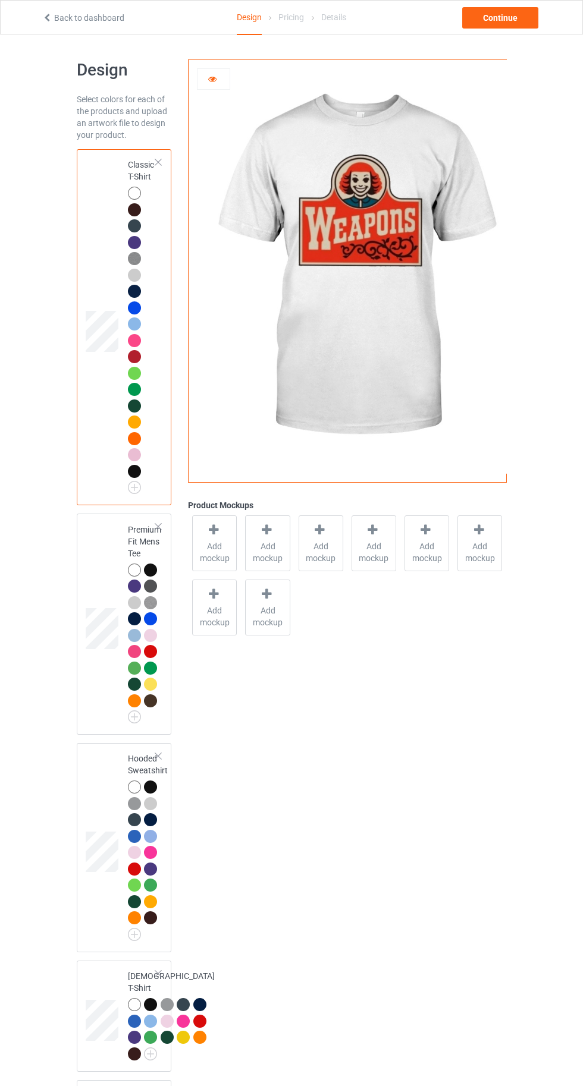
click at [215, 74] on icon at bounding box center [213, 77] width 10 height 8
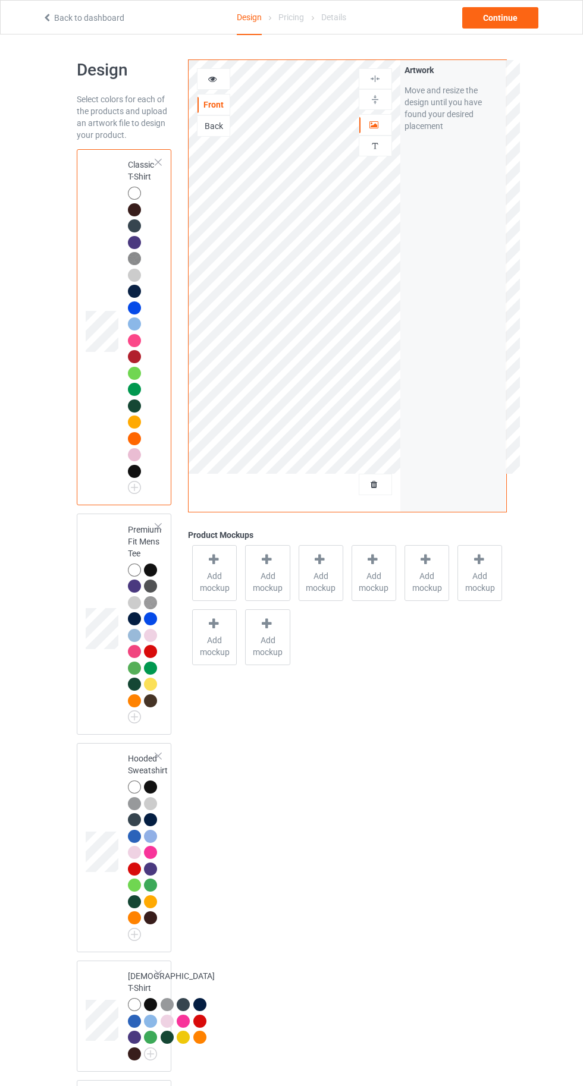
click at [203, 570] on span "Add mockup" at bounding box center [214, 582] width 43 height 24
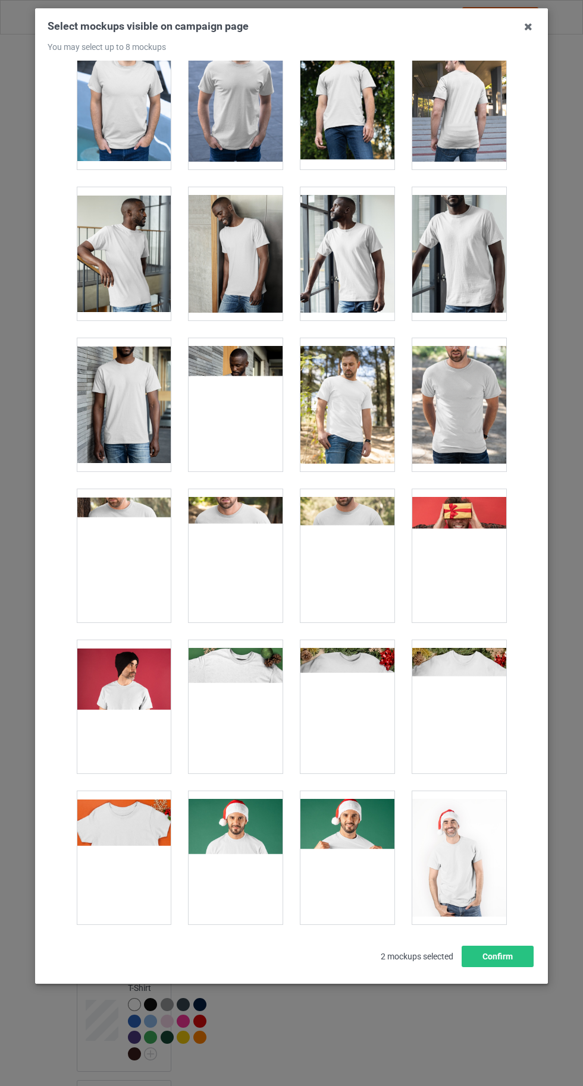
scroll to position [1122, 0]
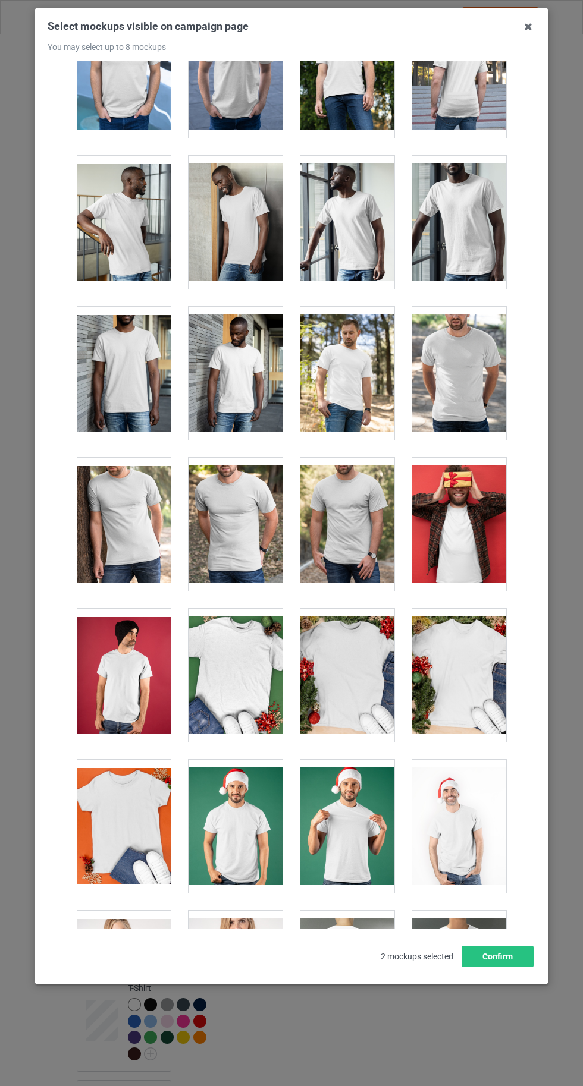
click at [127, 832] on div at bounding box center [124, 826] width 94 height 133
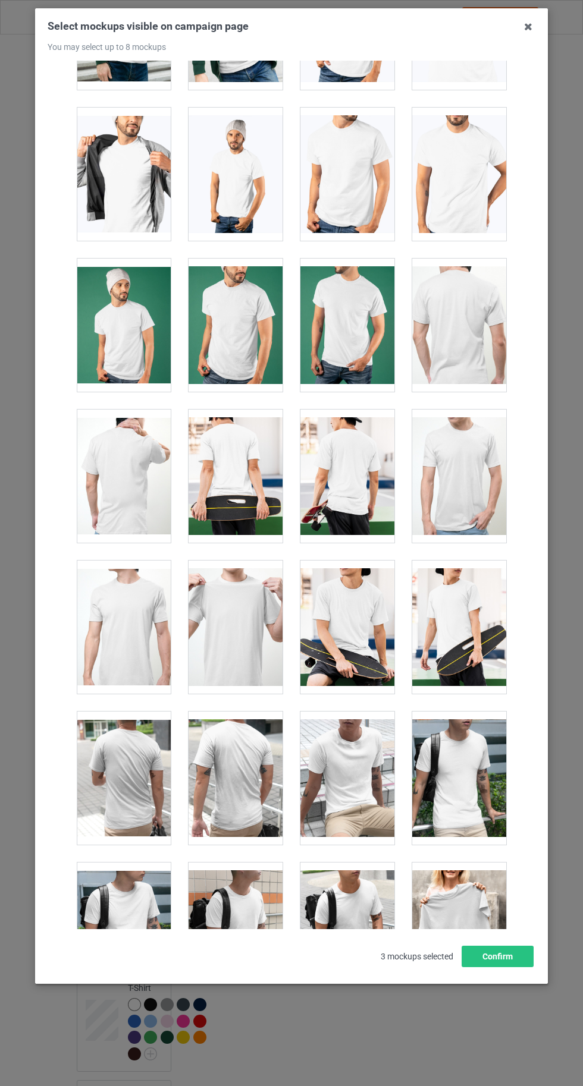
scroll to position [2379, 0]
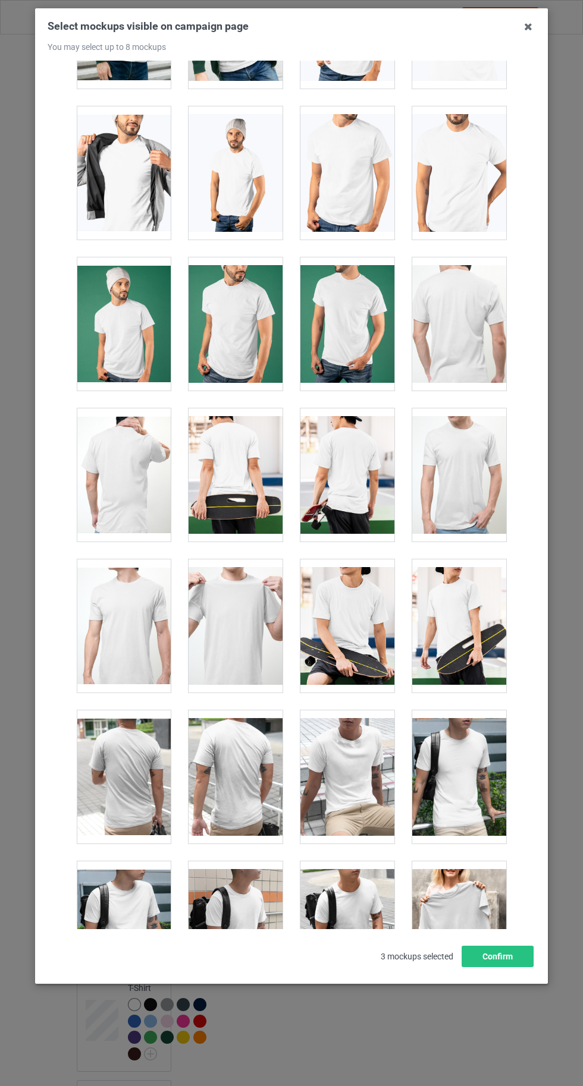
click at [247, 634] on div at bounding box center [235, 625] width 94 height 133
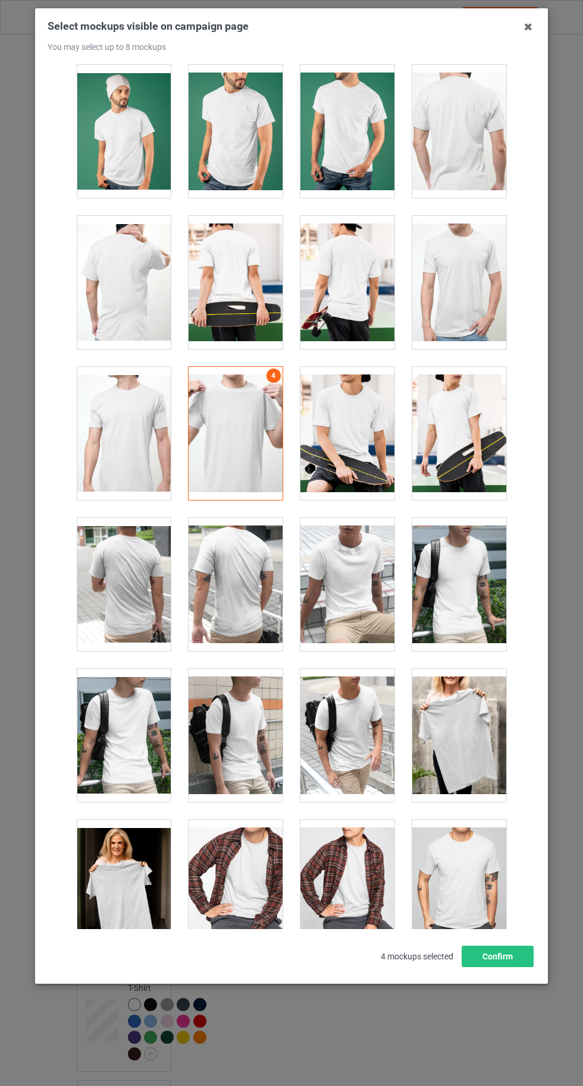
scroll to position [2583, 0]
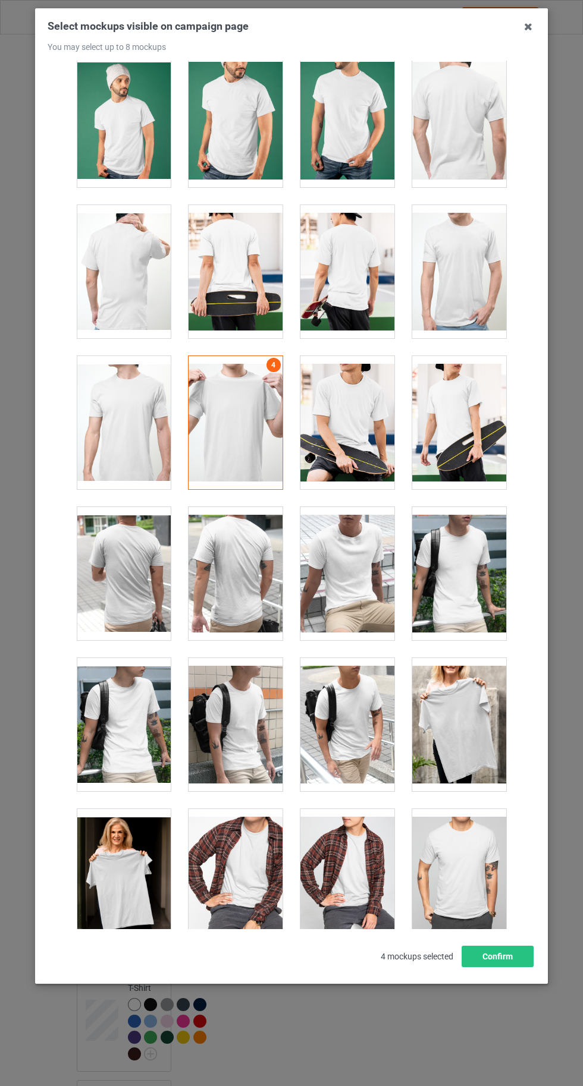
click at [112, 880] on div at bounding box center [124, 875] width 94 height 133
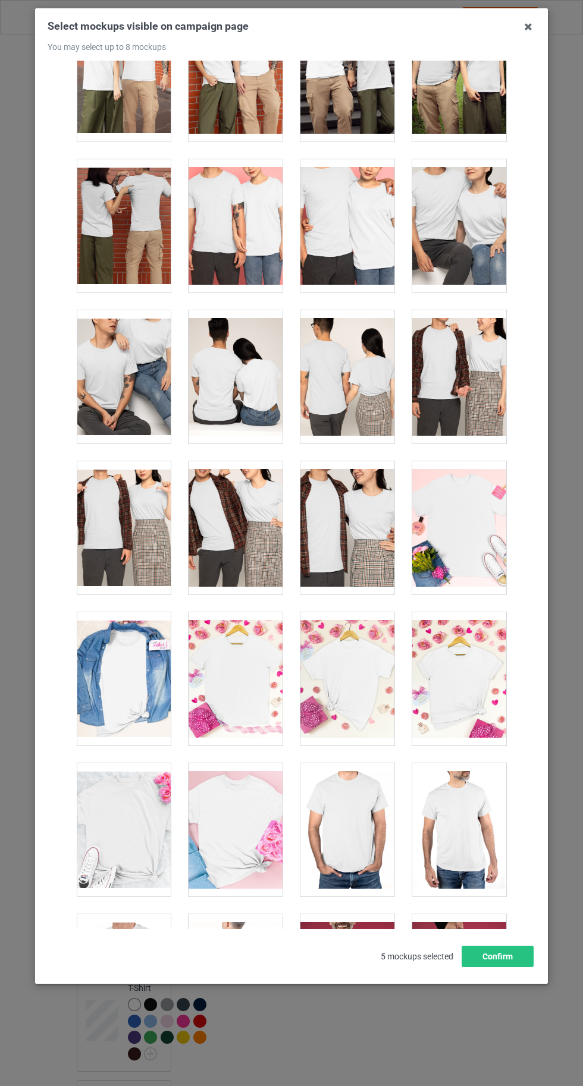
click at [222, 675] on div at bounding box center [235, 678] width 94 height 133
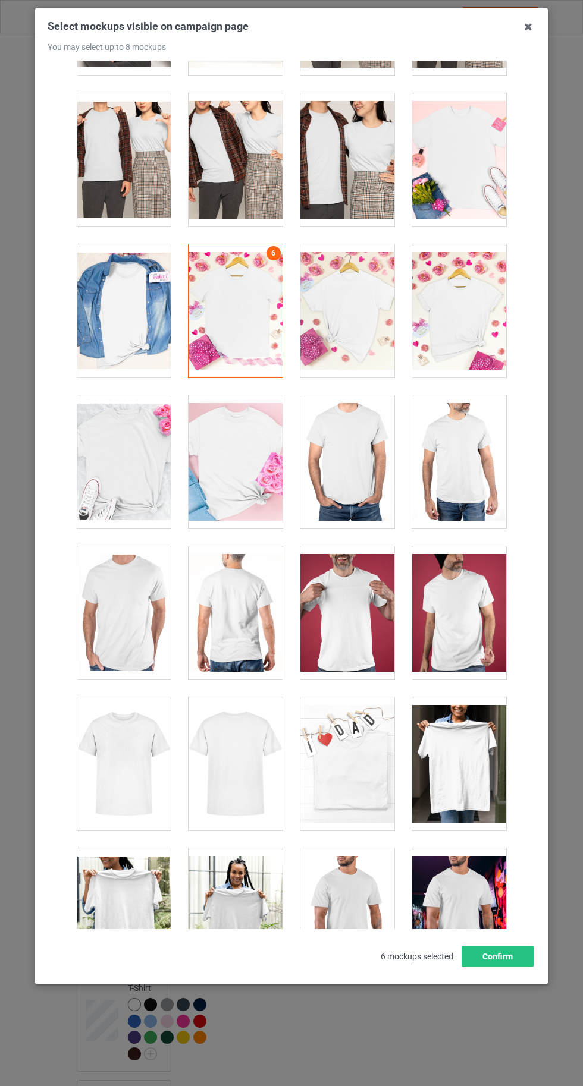
scroll to position [4764, 0]
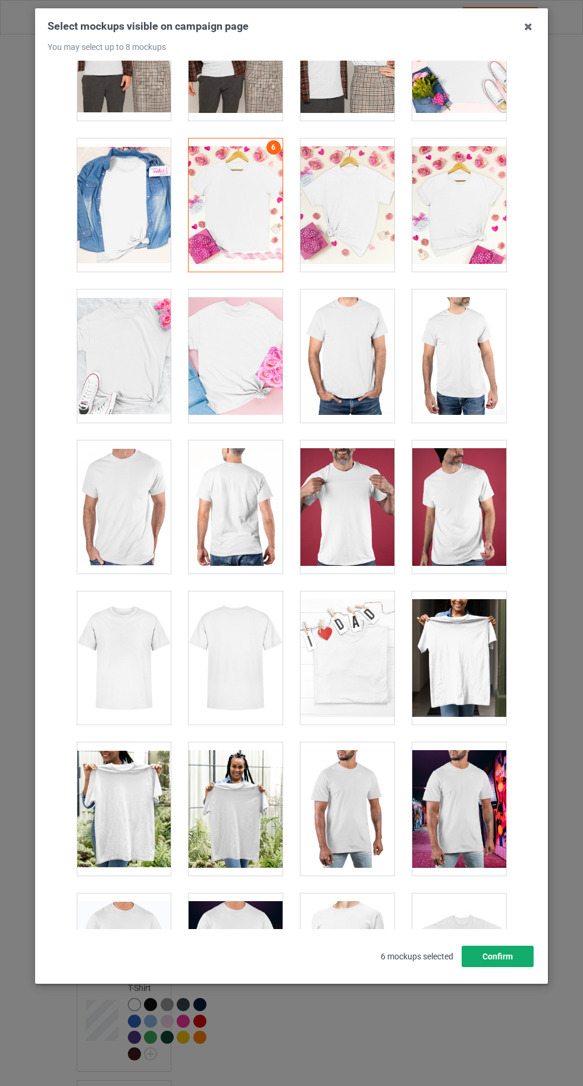
click at [504, 967] on button "Confirm" at bounding box center [497, 956] width 72 height 21
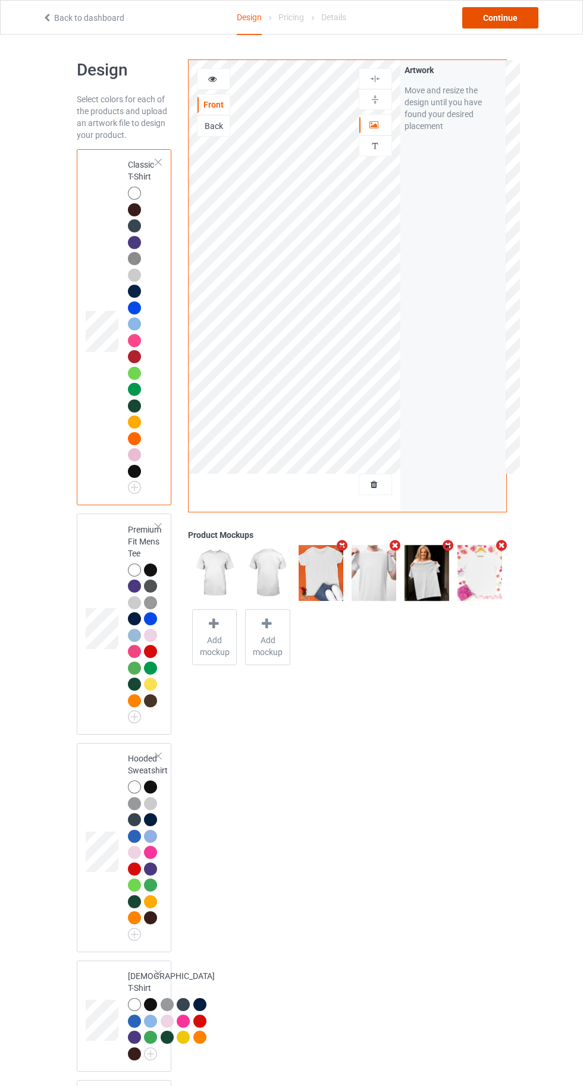
click at [491, 23] on div "Continue" at bounding box center [500, 17] width 76 height 21
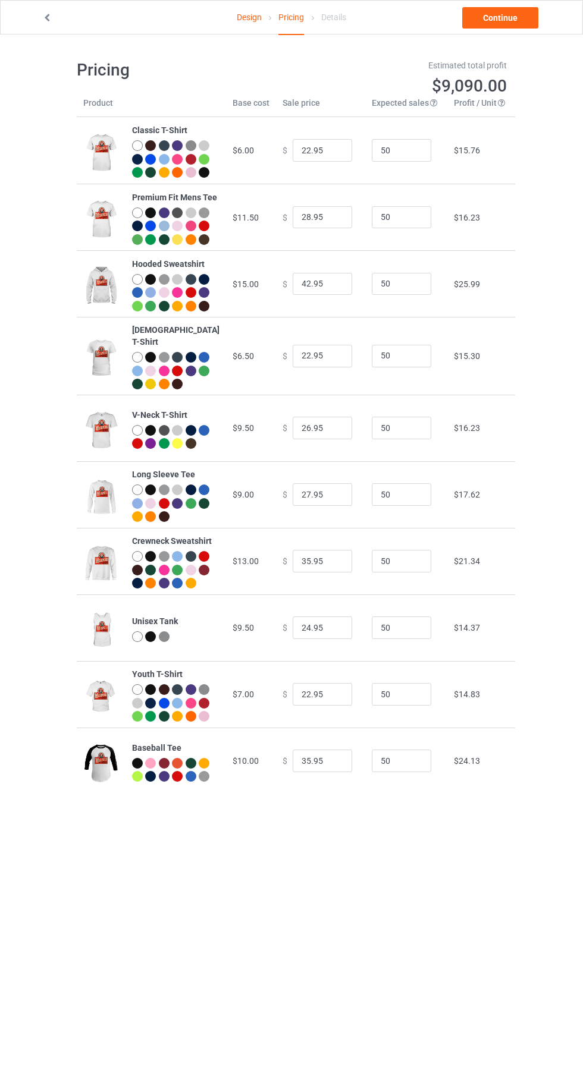
click at [243, 20] on link "Design" at bounding box center [249, 17] width 25 height 33
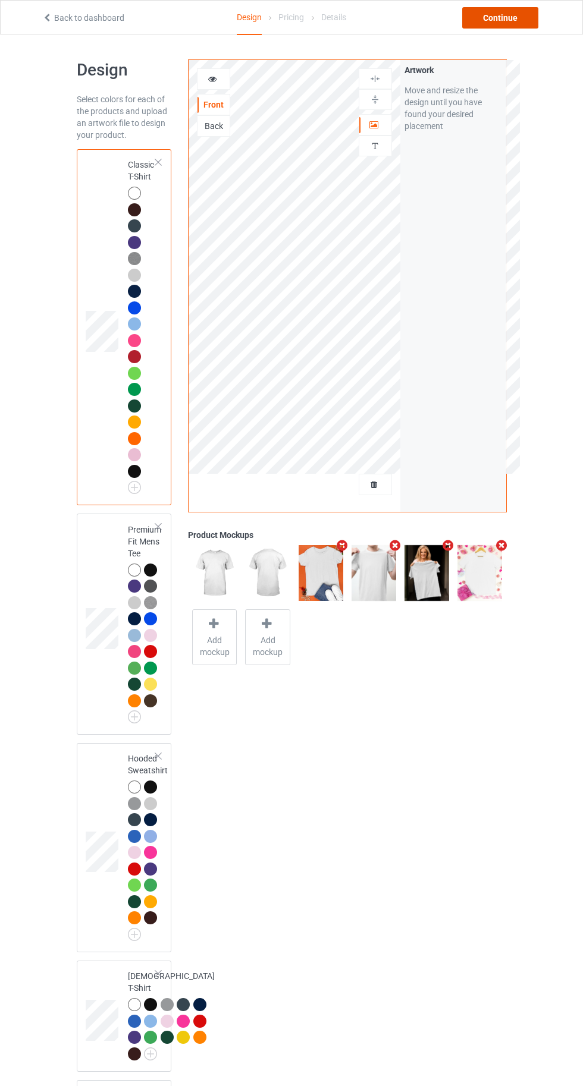
click at [486, 23] on div "Continue" at bounding box center [500, 17] width 76 height 21
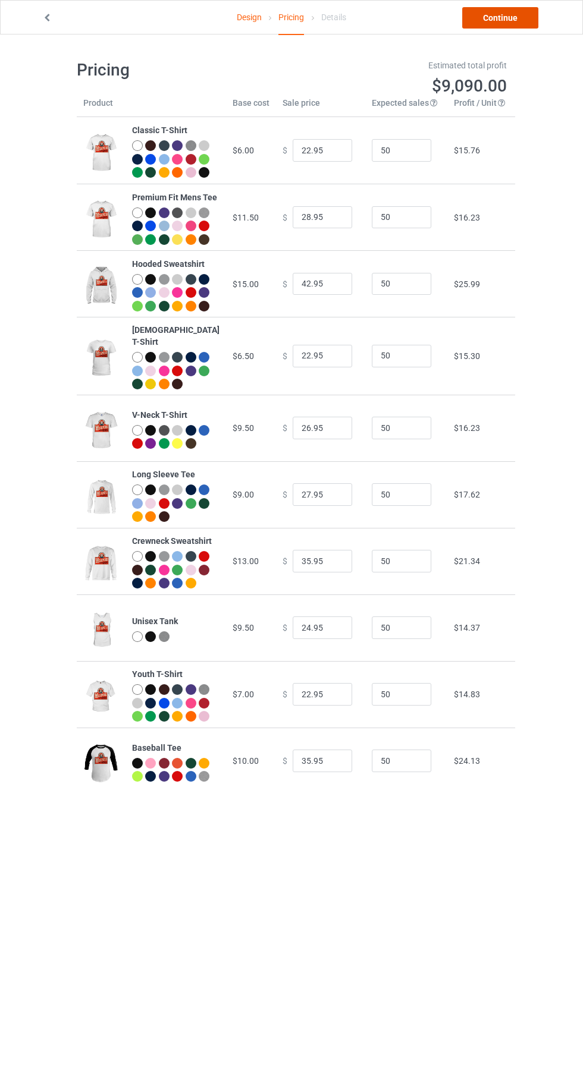
click at [486, 21] on link "Continue" at bounding box center [500, 17] width 76 height 21
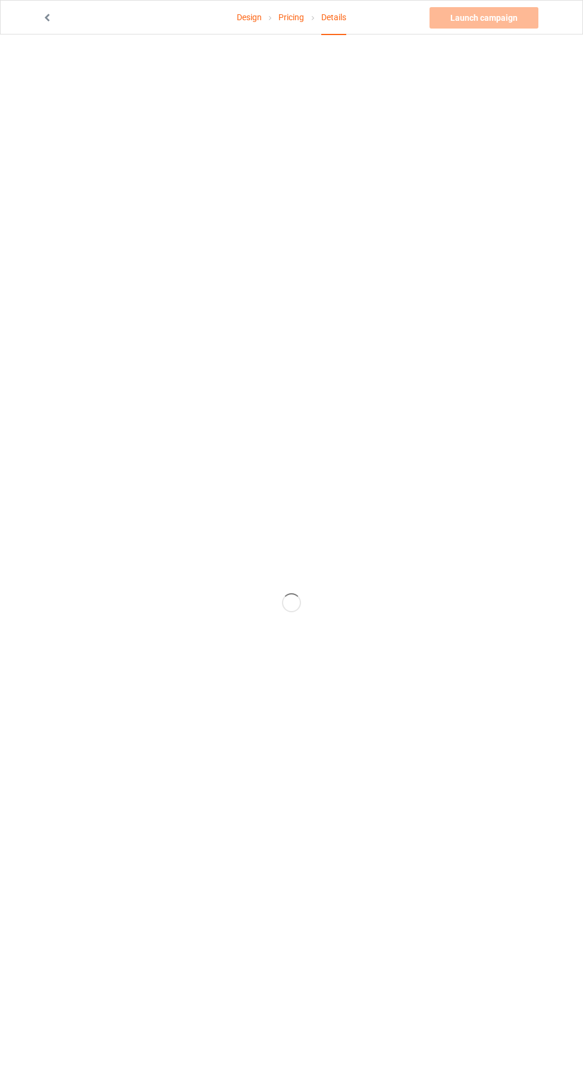
click at [282, 16] on link "Pricing" at bounding box center [291, 17] width 26 height 33
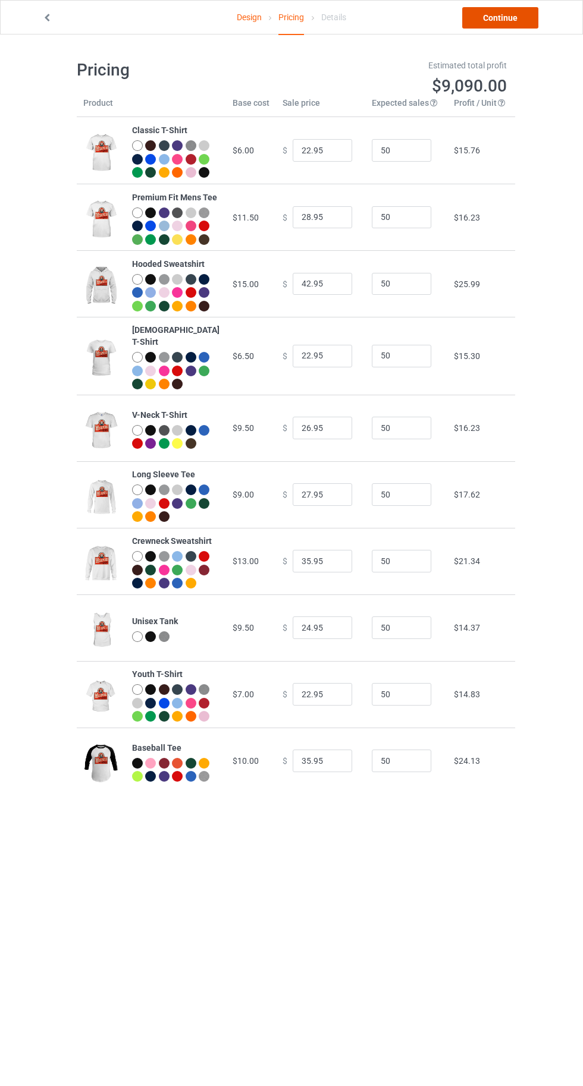
click at [500, 17] on link "Continue" at bounding box center [500, 17] width 76 height 21
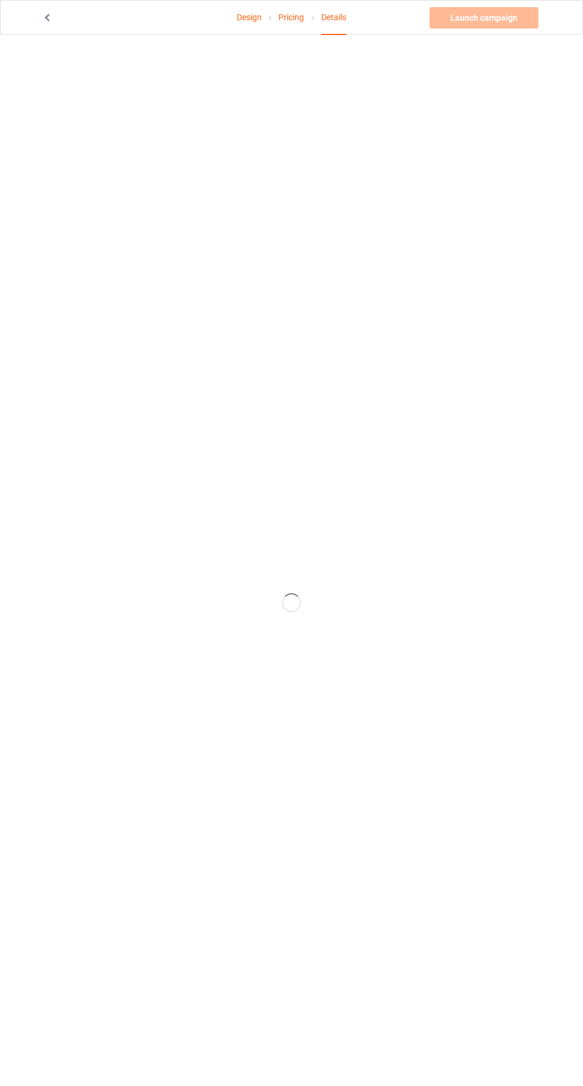
click at [290, 16] on link "Pricing" at bounding box center [291, 17] width 26 height 33
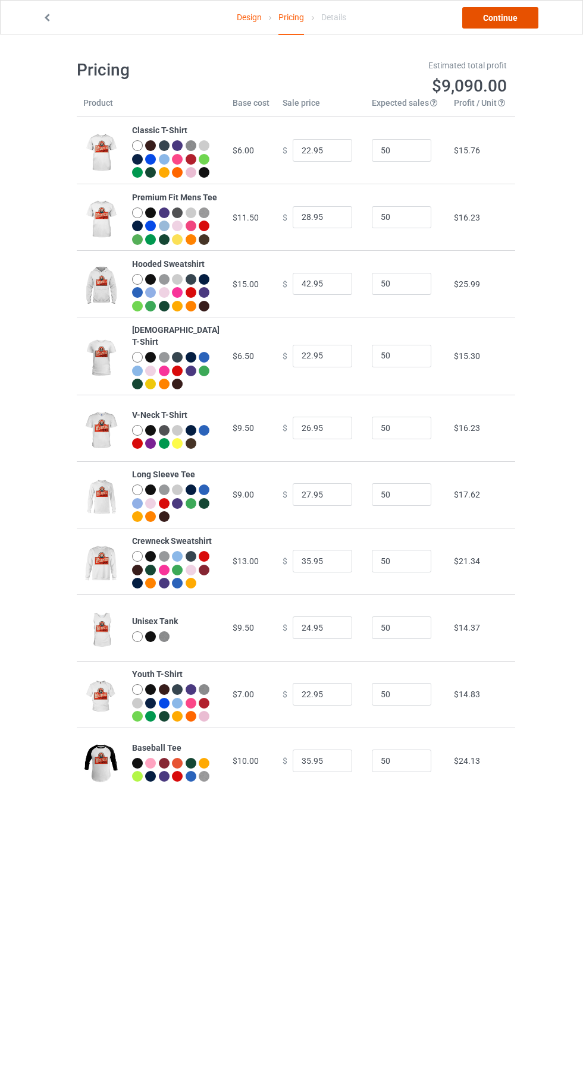
click at [502, 17] on link "Continue" at bounding box center [500, 17] width 76 height 21
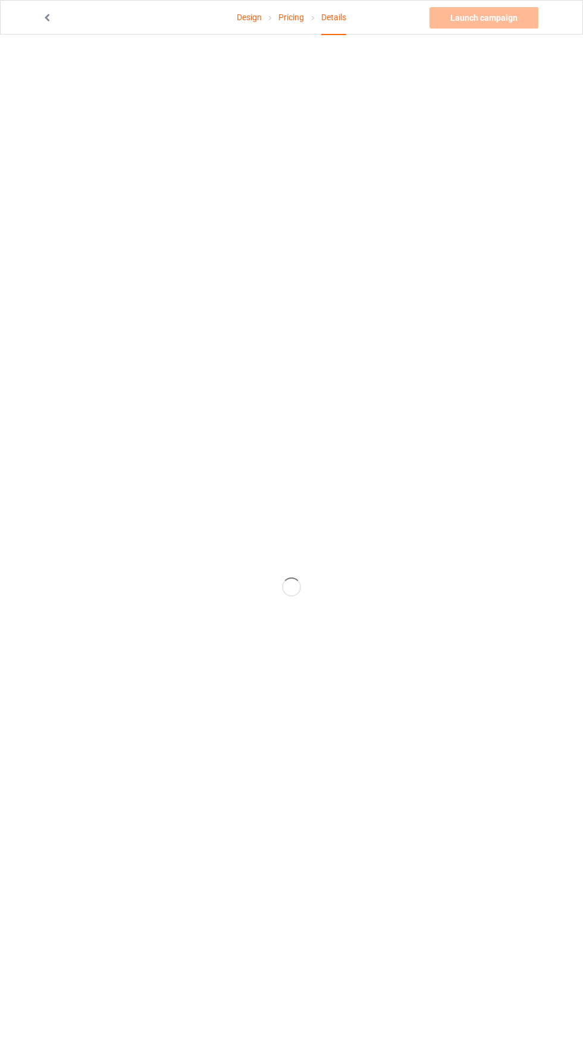
click at [289, 12] on link "Pricing" at bounding box center [291, 17] width 26 height 33
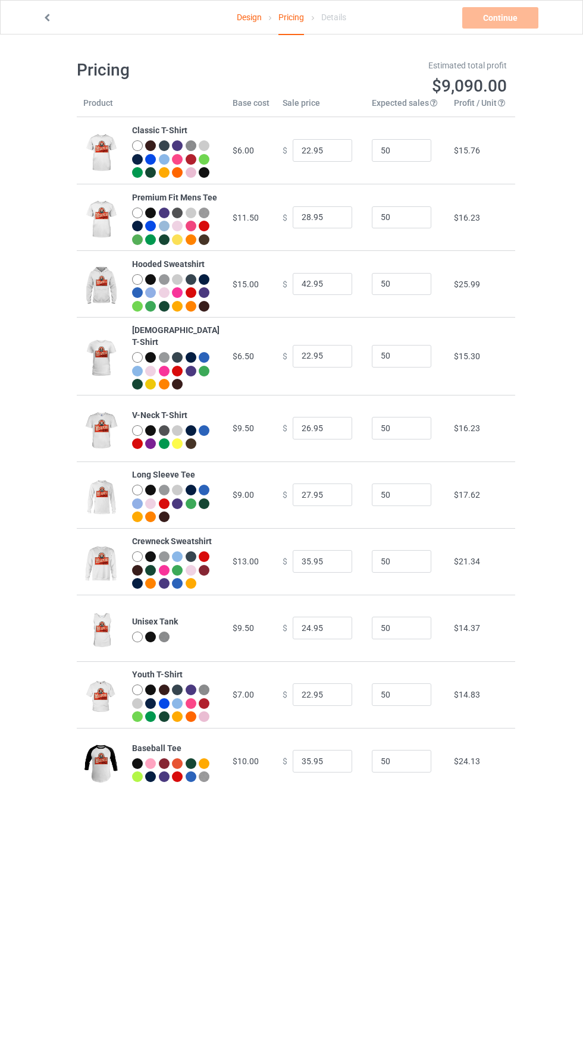
click at [249, 29] on link "Design" at bounding box center [249, 17] width 25 height 33
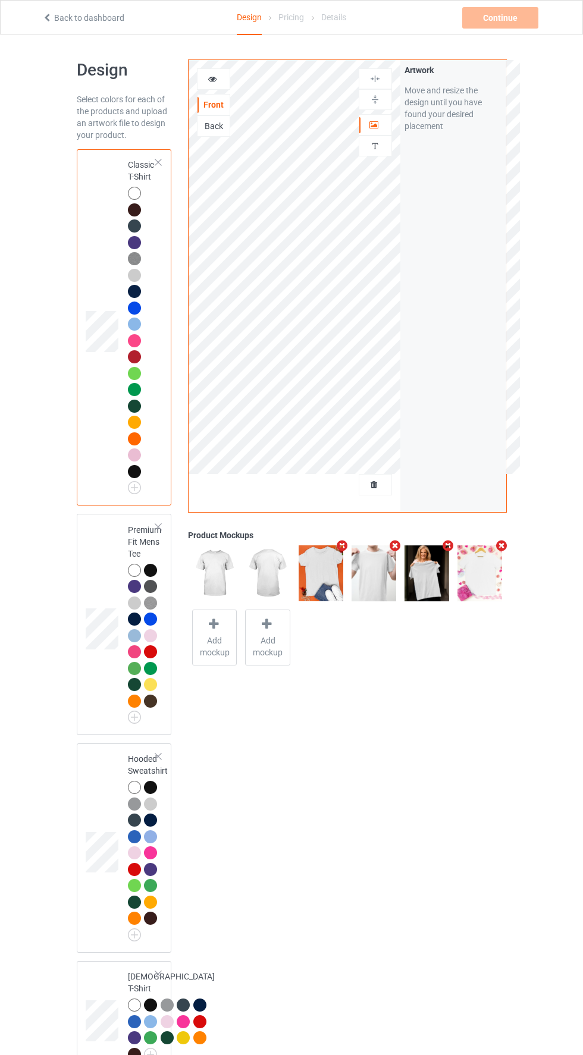
click at [291, 12] on div "Pricing" at bounding box center [291, 17] width 26 height 33
click at [282, 26] on div "Pricing" at bounding box center [291, 17] width 26 height 33
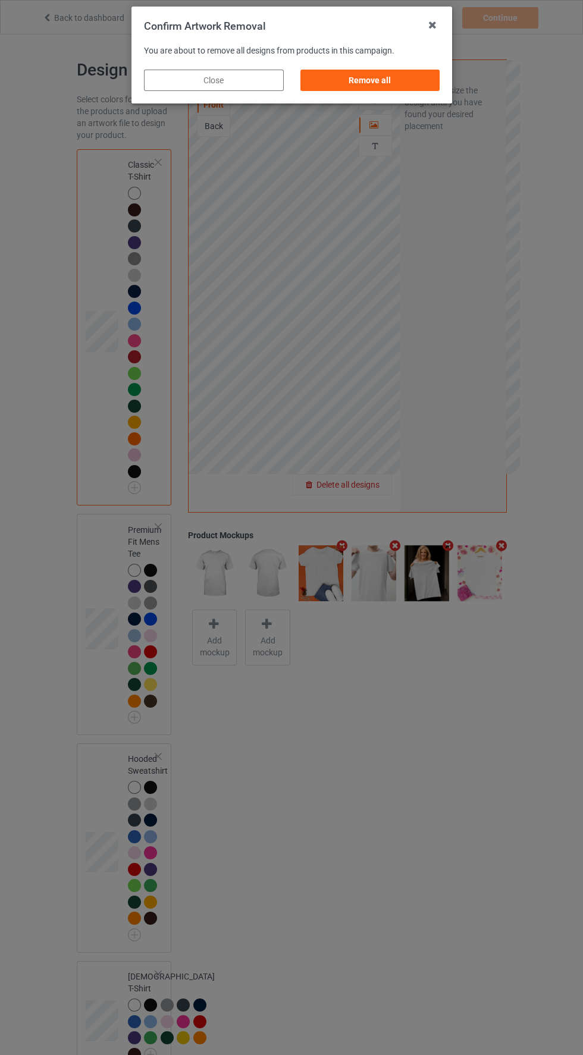
click at [351, 77] on div "Remove all" at bounding box center [370, 80] width 140 height 21
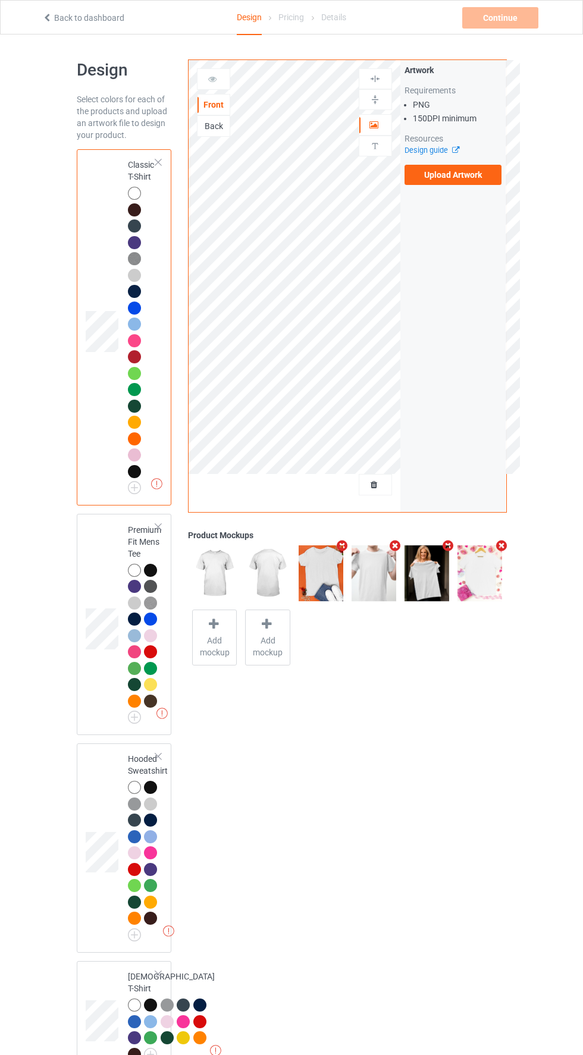
click at [432, 181] on label "Upload Artwork" at bounding box center [453, 175] width 98 height 20
click at [0, 0] on input "Upload Artwork" at bounding box center [0, 0] width 0 height 0
click at [294, 17] on div "Pricing" at bounding box center [291, 17] width 26 height 33
click at [257, 17] on div "Design" at bounding box center [249, 18] width 25 height 34
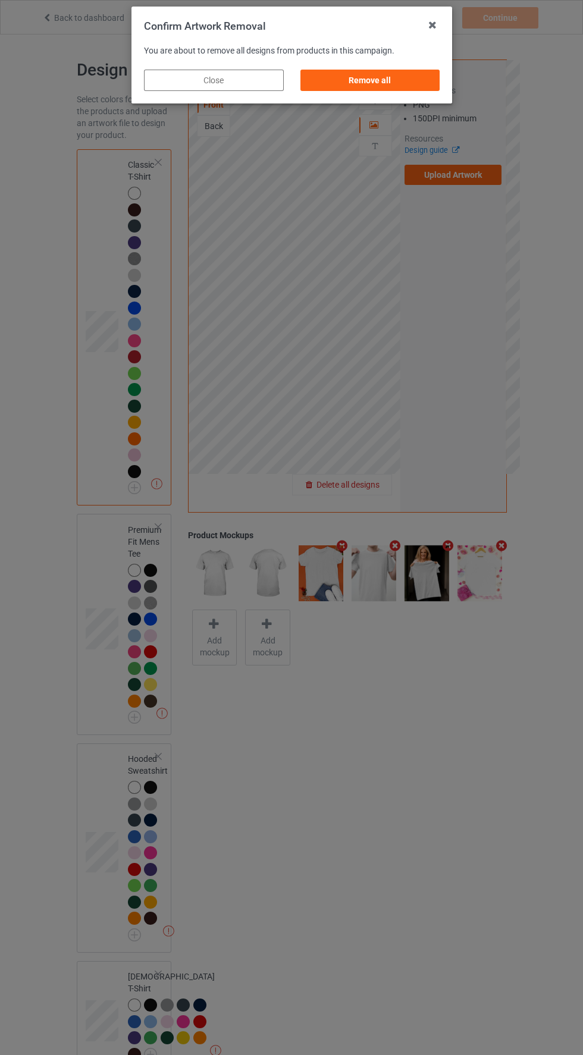
click at [420, 70] on div "Remove all" at bounding box center [370, 80] width 140 height 21
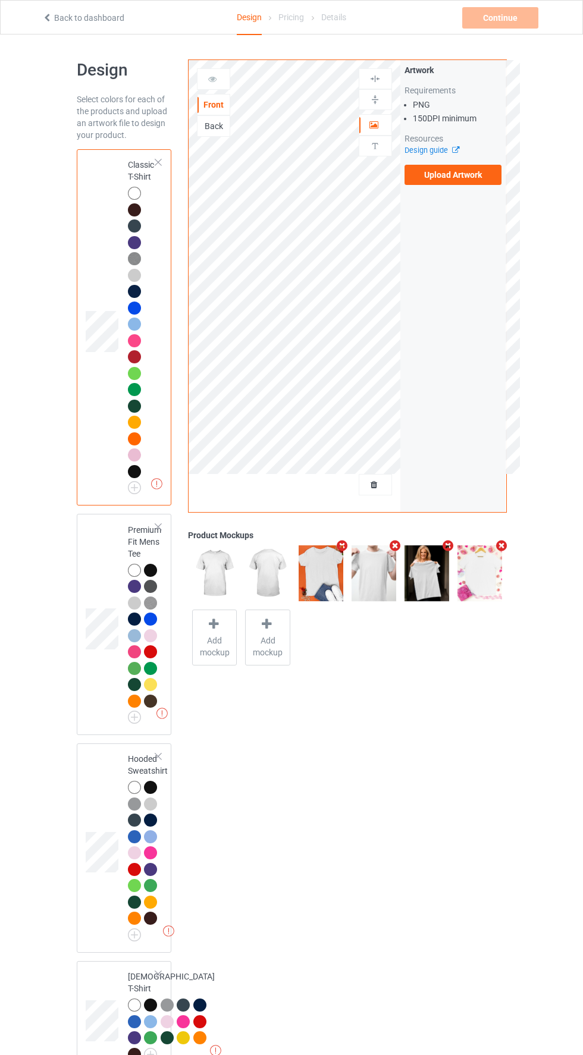
click at [470, 175] on label "Upload Artwork" at bounding box center [453, 175] width 98 height 20
click at [0, 0] on input "Upload Artwork" at bounding box center [0, 0] width 0 height 0
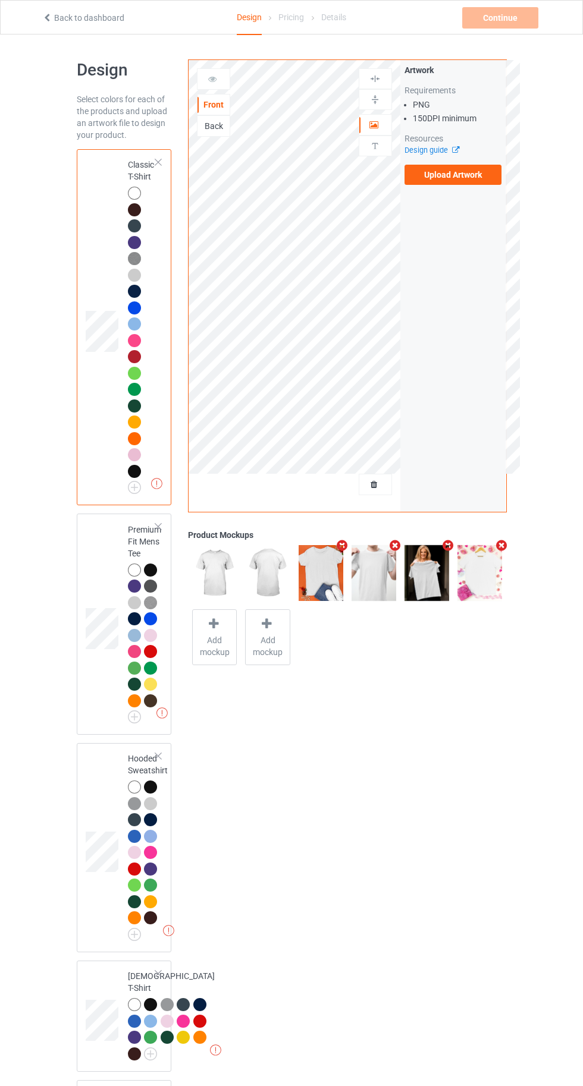
click at [464, 176] on label "Upload Artwork" at bounding box center [453, 175] width 98 height 20
click at [0, 0] on input "Upload Artwork" at bounding box center [0, 0] width 0 height 0
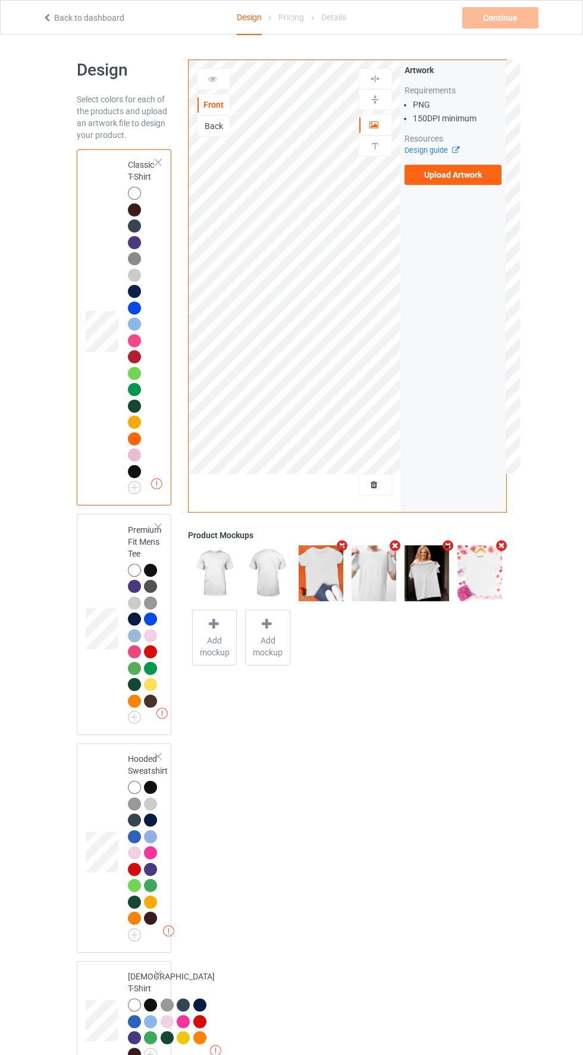
click at [460, 183] on label "Upload Artwork" at bounding box center [453, 175] width 98 height 20
click at [0, 0] on input "Upload Artwork" at bounding box center [0, 0] width 0 height 0
click at [470, 175] on label "Upload Artwork" at bounding box center [453, 175] width 98 height 20
click at [0, 0] on input "Upload Artwork" at bounding box center [0, 0] width 0 height 0
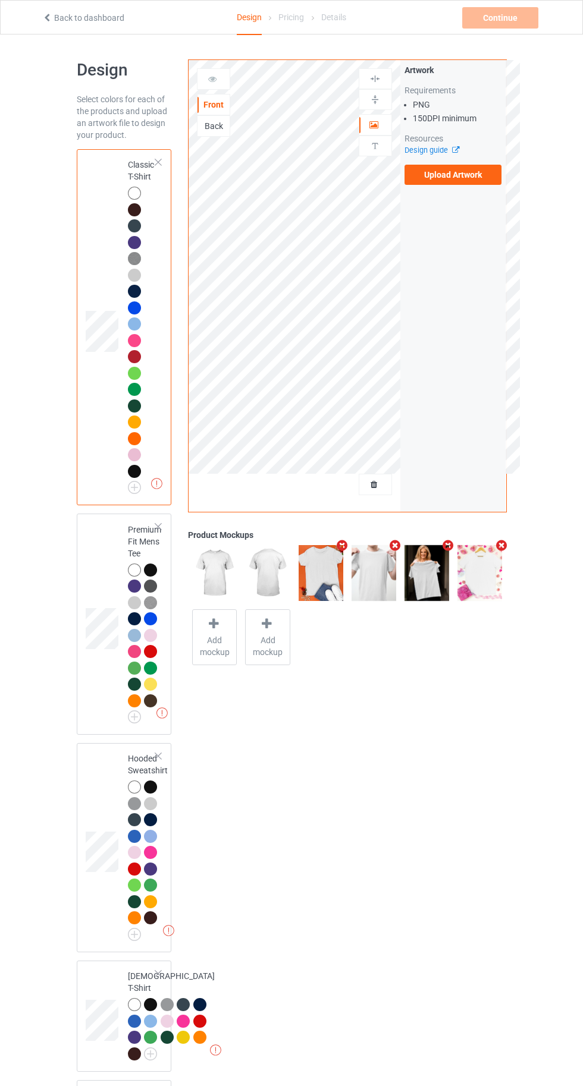
click at [448, 175] on label "Upload Artwork" at bounding box center [453, 175] width 98 height 20
click at [0, 0] on input "Upload Artwork" at bounding box center [0, 0] width 0 height 0
click at [456, 175] on label "Upload Artwork" at bounding box center [453, 175] width 98 height 20
click at [0, 0] on input "Upload Artwork" at bounding box center [0, 0] width 0 height 0
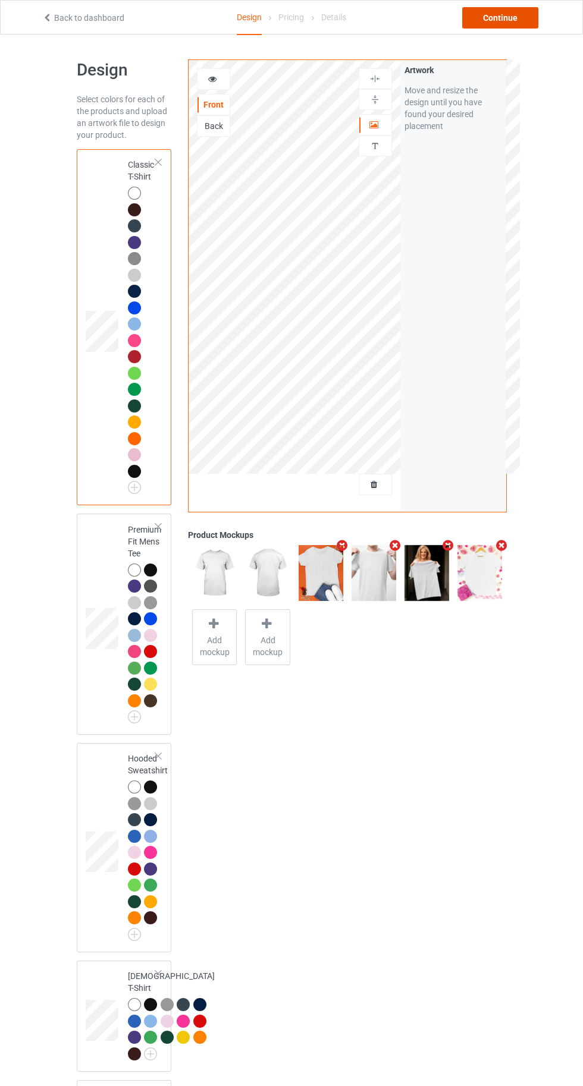
click at [515, 12] on div "Continue" at bounding box center [500, 17] width 76 height 21
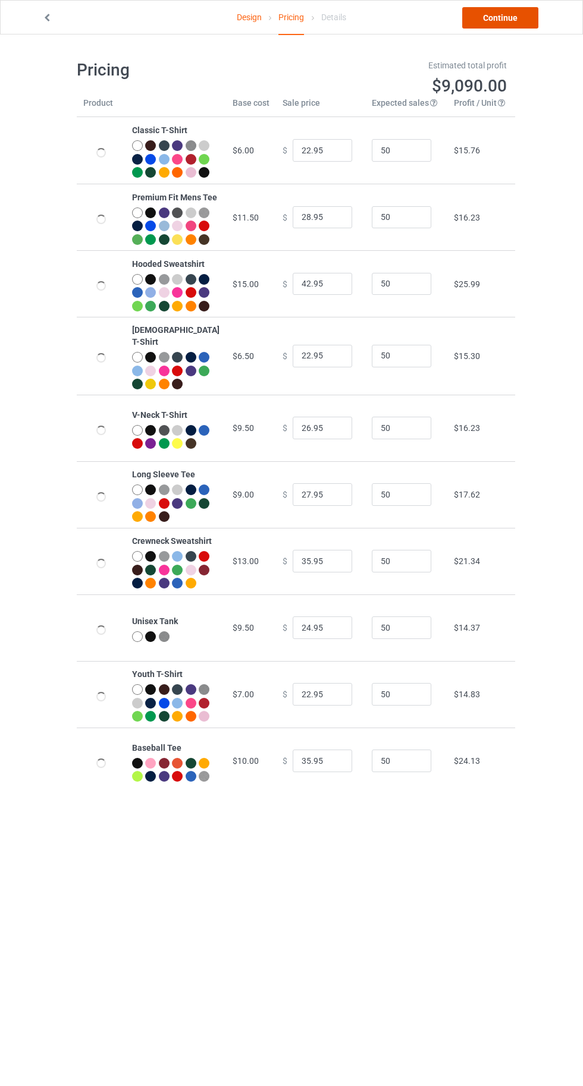
click at [519, 23] on link "Continue" at bounding box center [500, 17] width 76 height 21
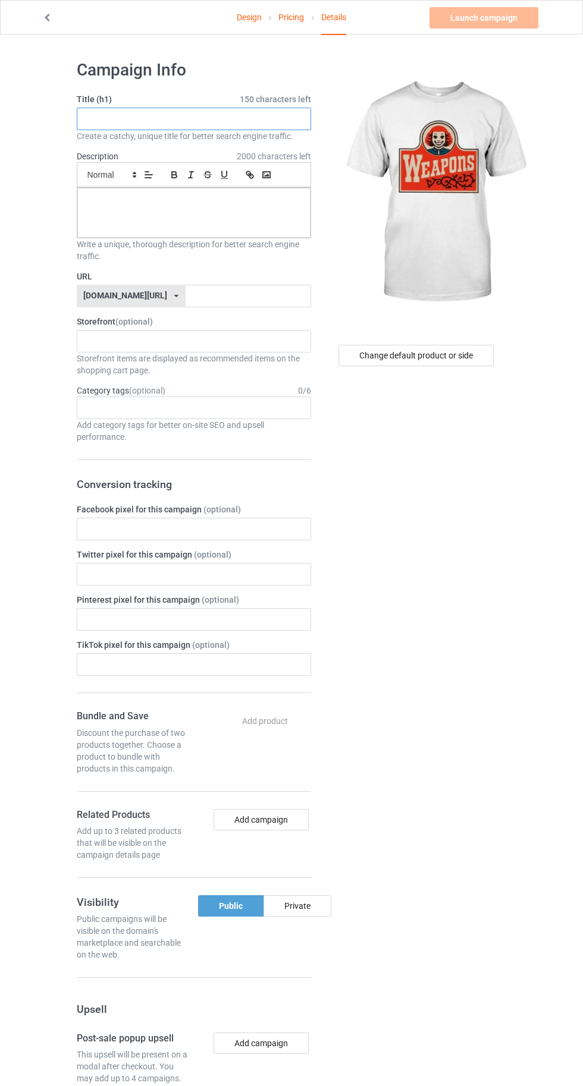
click at [235, 115] on input "text" at bounding box center [194, 119] width 234 height 23
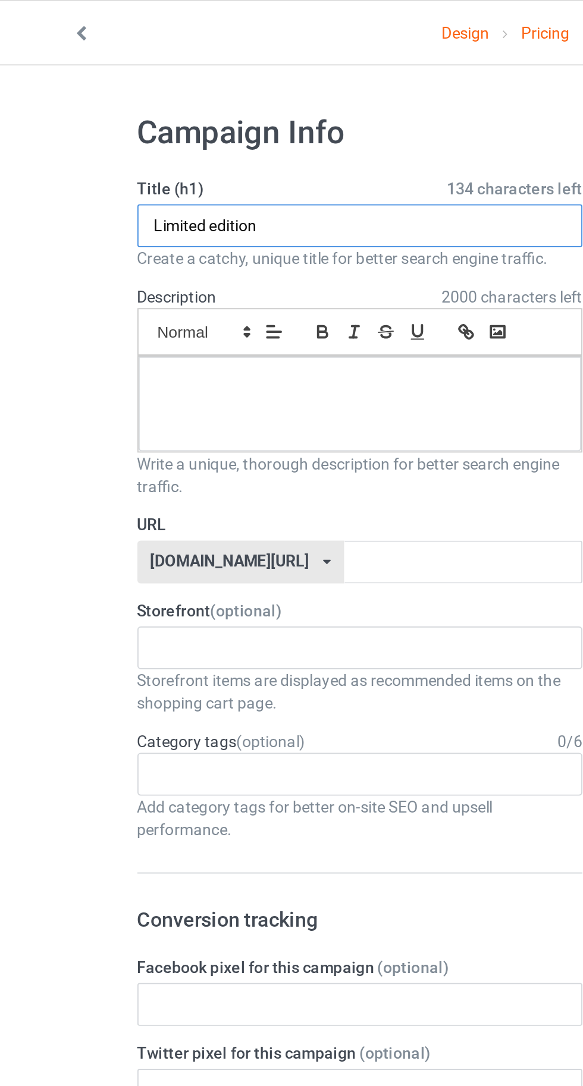
type input "Limited edition"
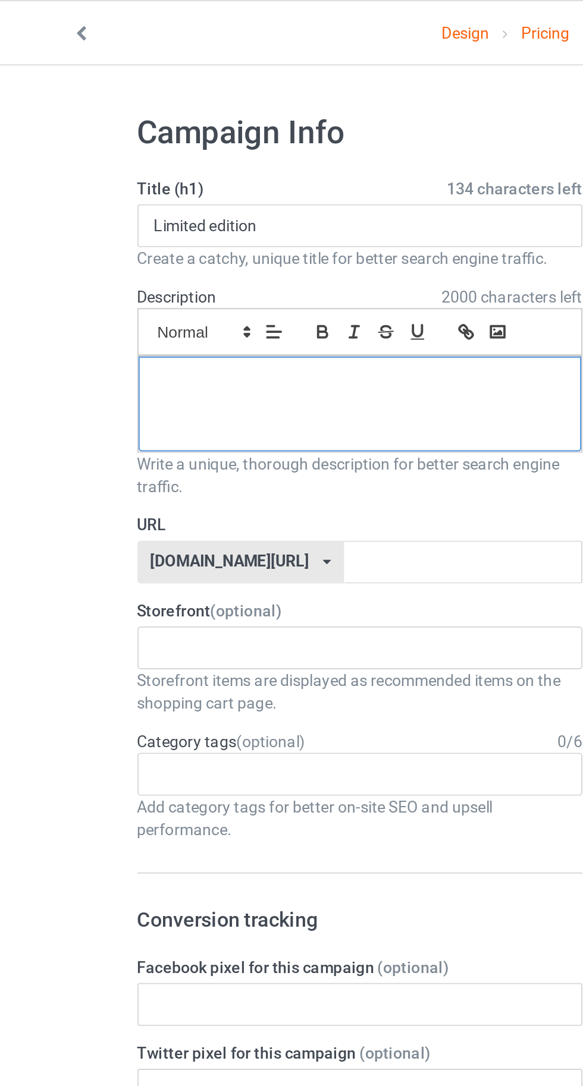
click at [221, 208] on div at bounding box center [193, 213] width 233 height 50
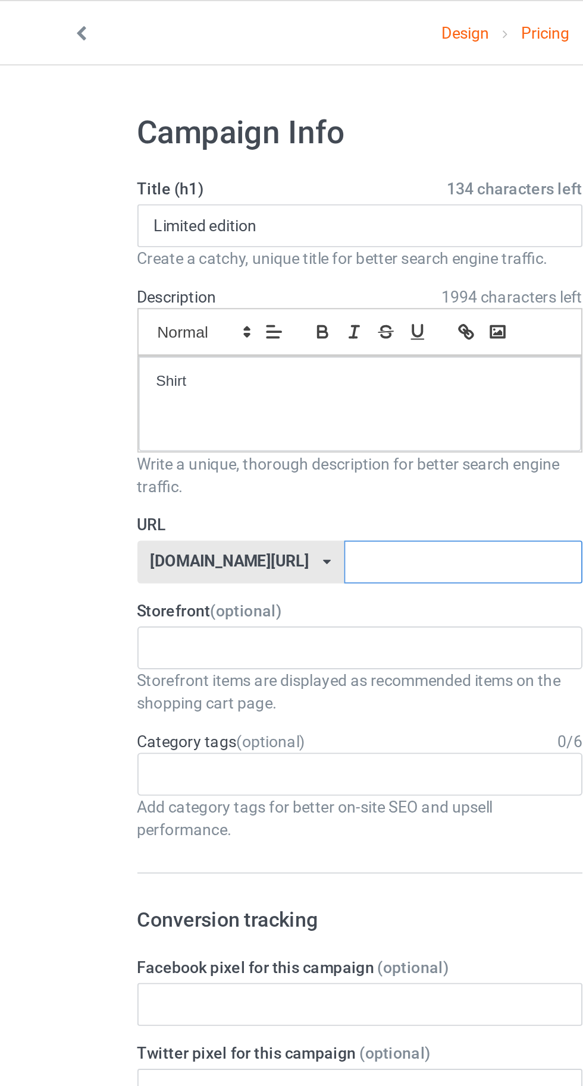
click at [228, 292] on input "text" at bounding box center [248, 296] width 125 height 23
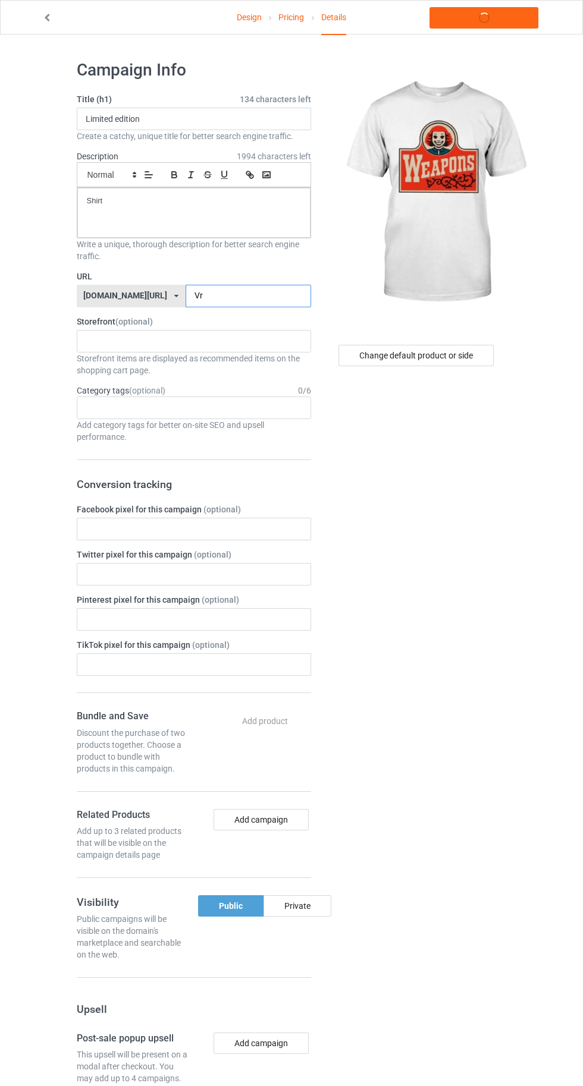
type input "V"
type input "C"
type input "Weapons"
click at [477, 24] on link "Launch campaign" at bounding box center [483, 17] width 109 height 21
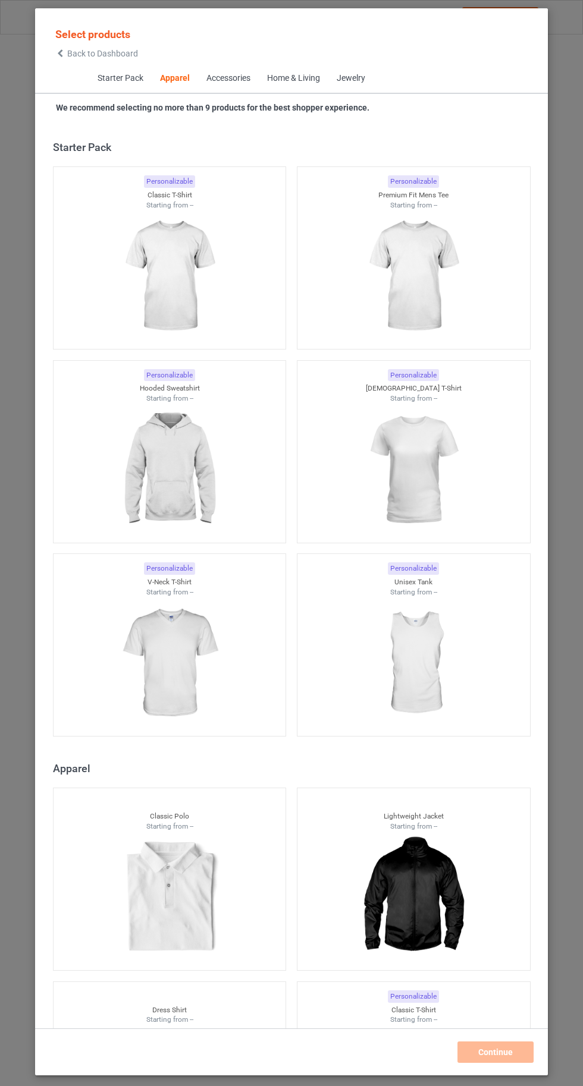
scroll to position [636, 0]
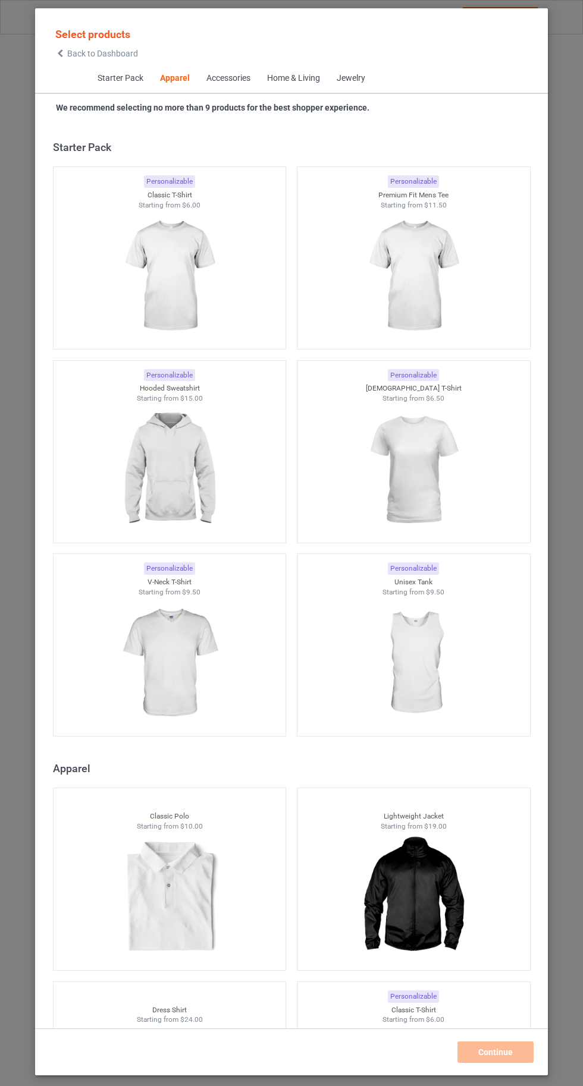
scroll to position [636, 0]
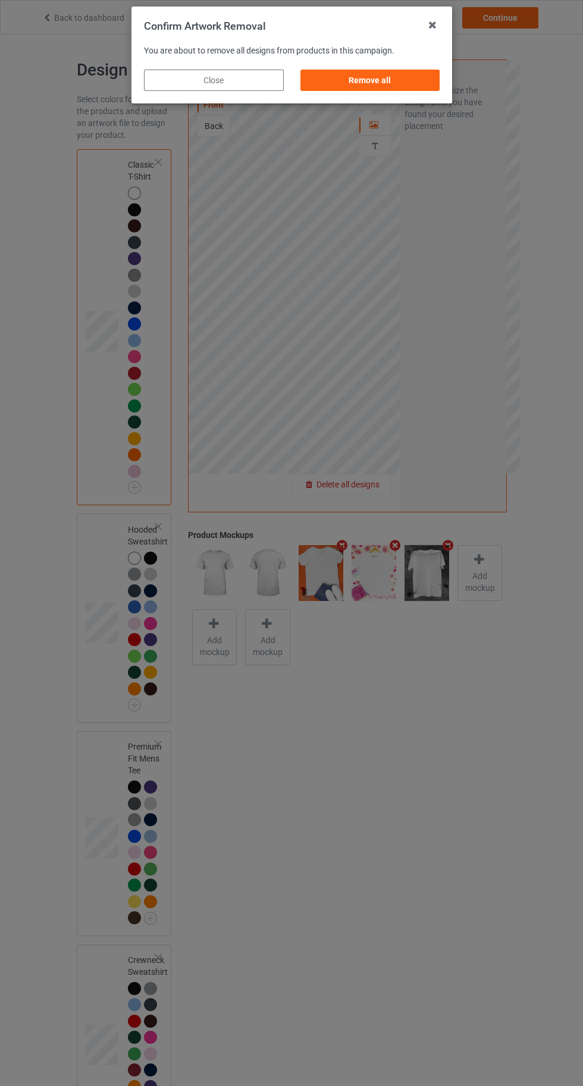
click at [357, 83] on div "Remove all" at bounding box center [370, 80] width 140 height 21
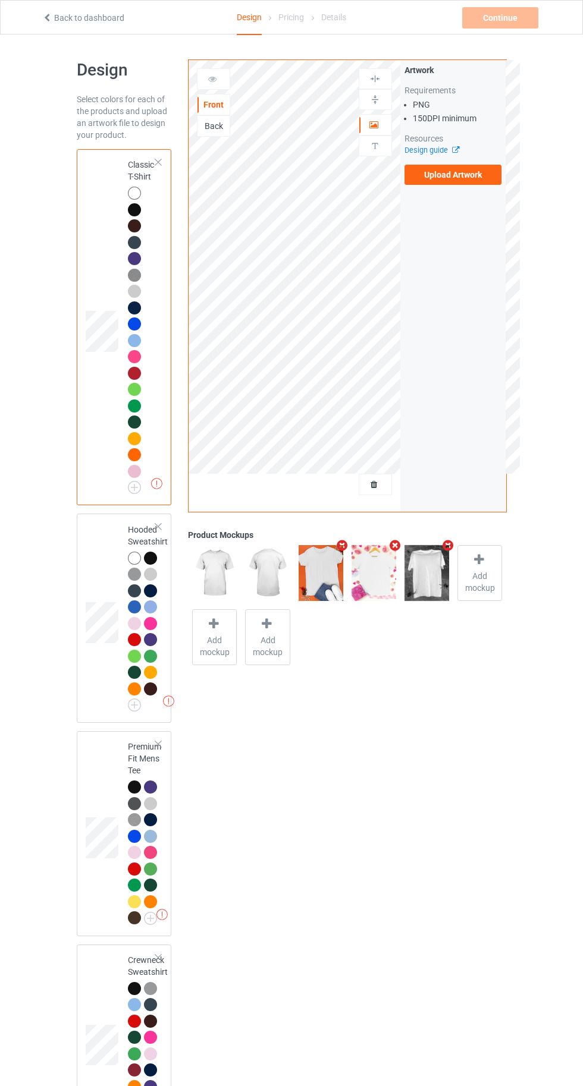
click at [433, 181] on label "Upload Artwork" at bounding box center [453, 175] width 98 height 20
click at [0, 0] on input "Upload Artwork" at bounding box center [0, 0] width 0 height 0
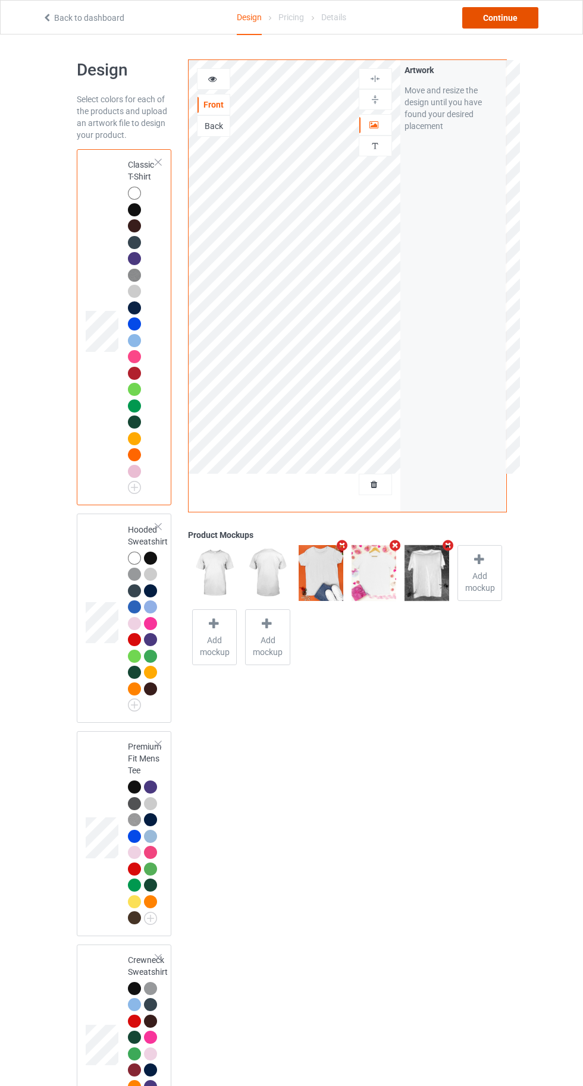
click at [491, 24] on div "Continue" at bounding box center [500, 17] width 76 height 21
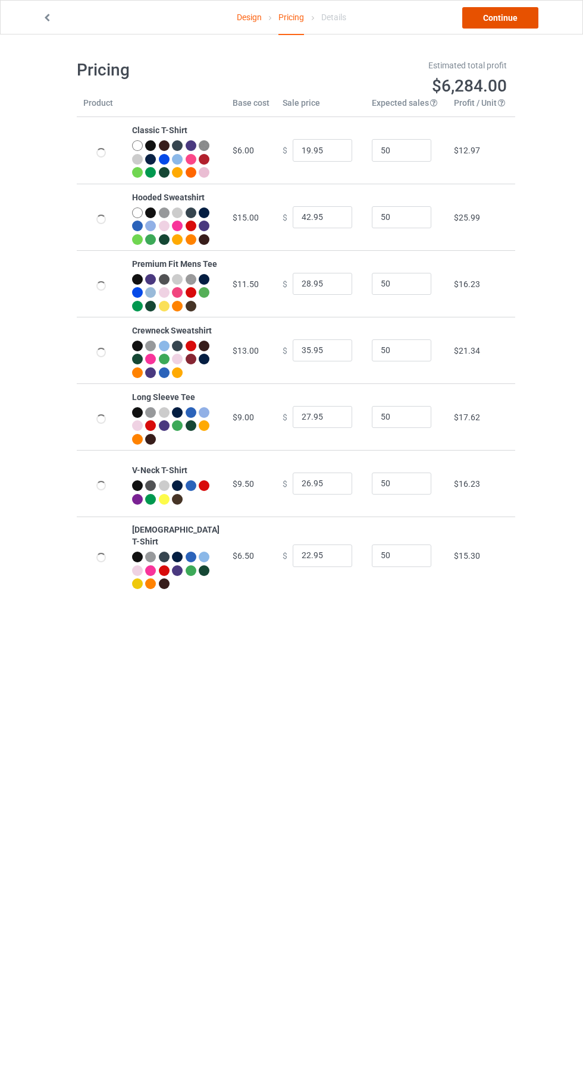
click at [493, 19] on link "Continue" at bounding box center [500, 17] width 76 height 21
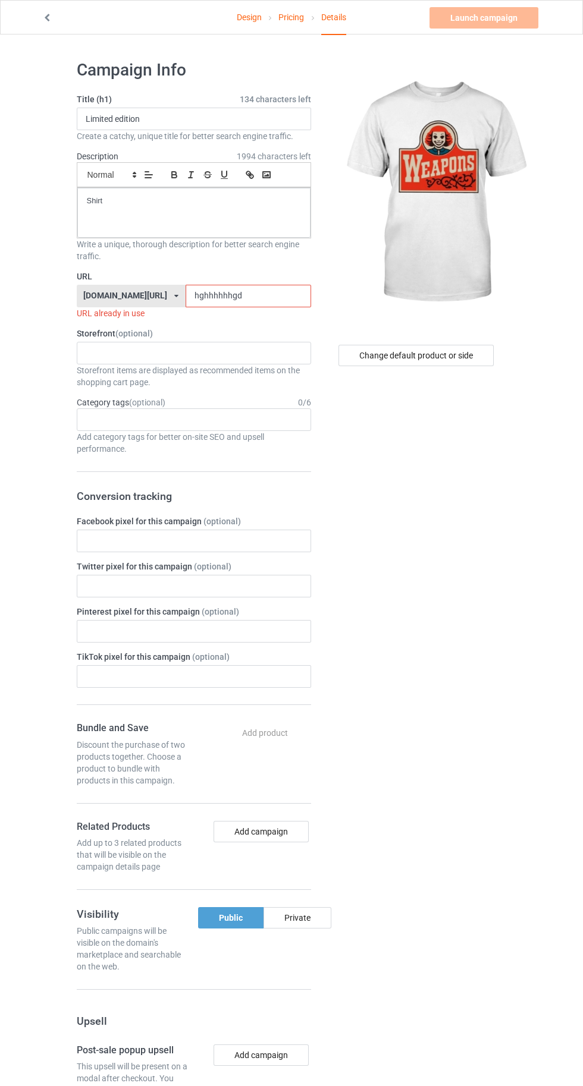
click at [259, 298] on input "hghhhhhhgd" at bounding box center [248, 296] width 125 height 23
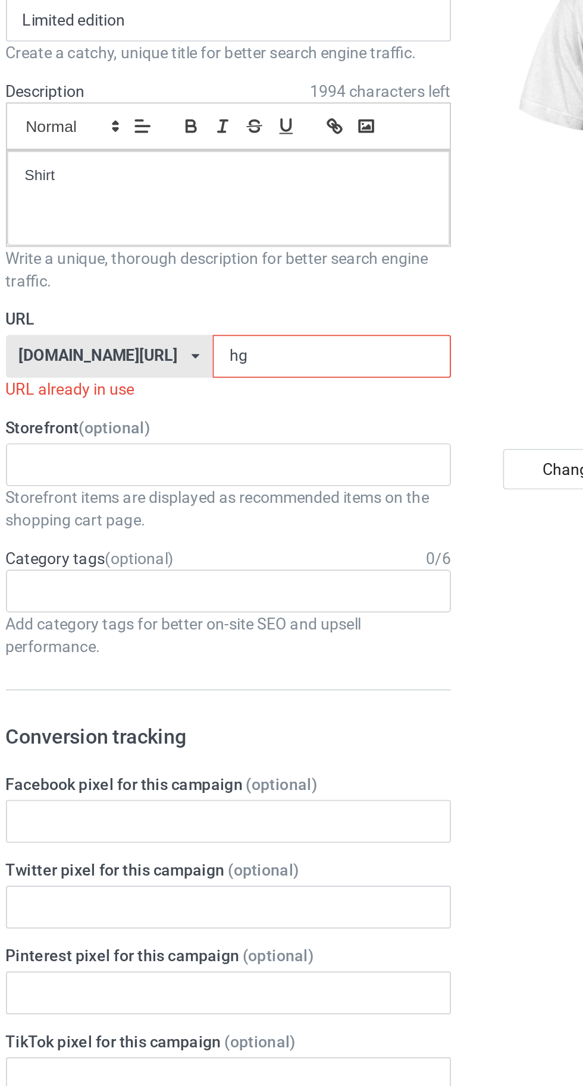
type input "h"
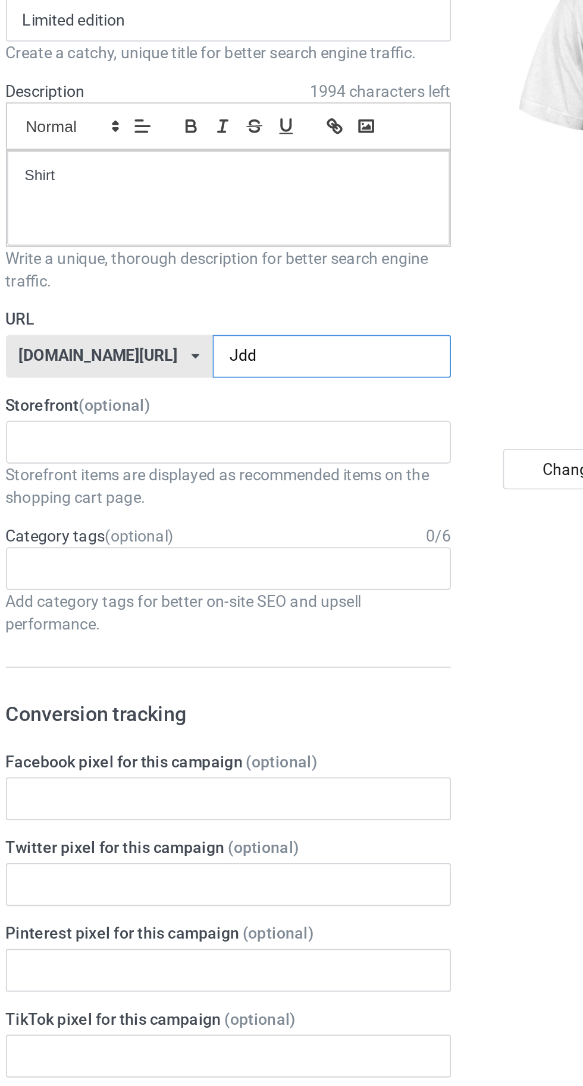
type input "Jddh"
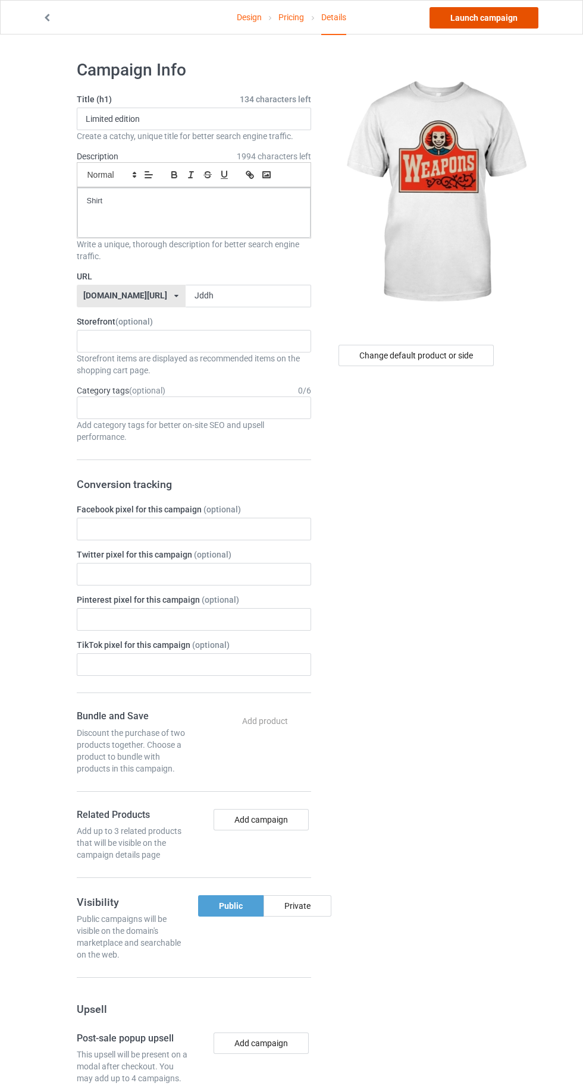
click at [490, 17] on link "Launch campaign" at bounding box center [483, 17] width 109 height 21
